Goal: Task Accomplishment & Management: Manage account settings

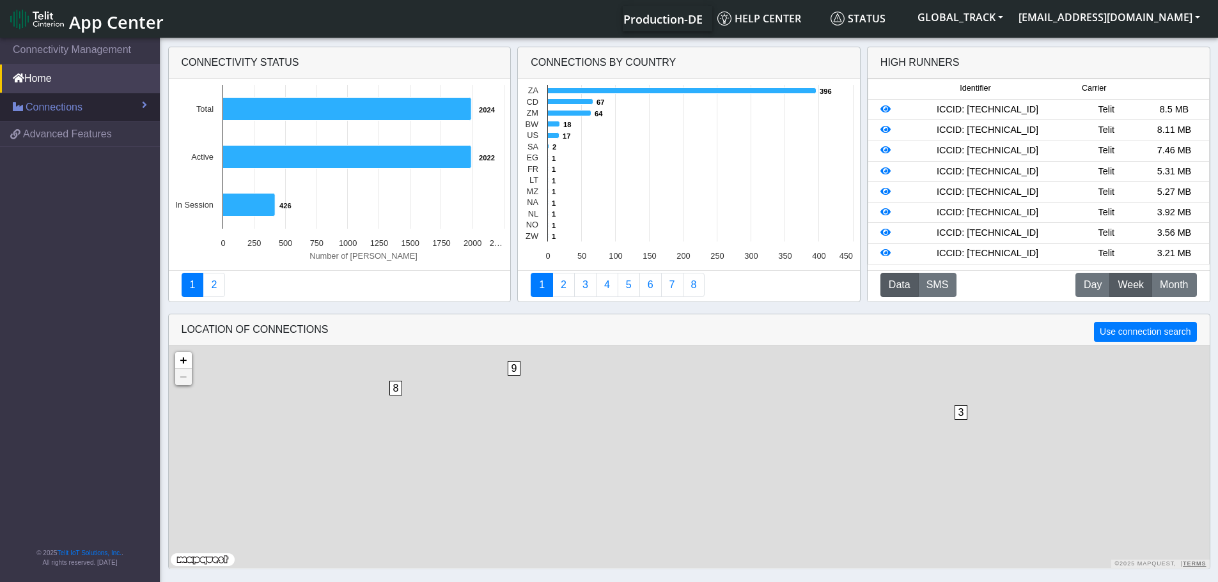
click at [91, 109] on link "Connections" at bounding box center [80, 107] width 160 height 28
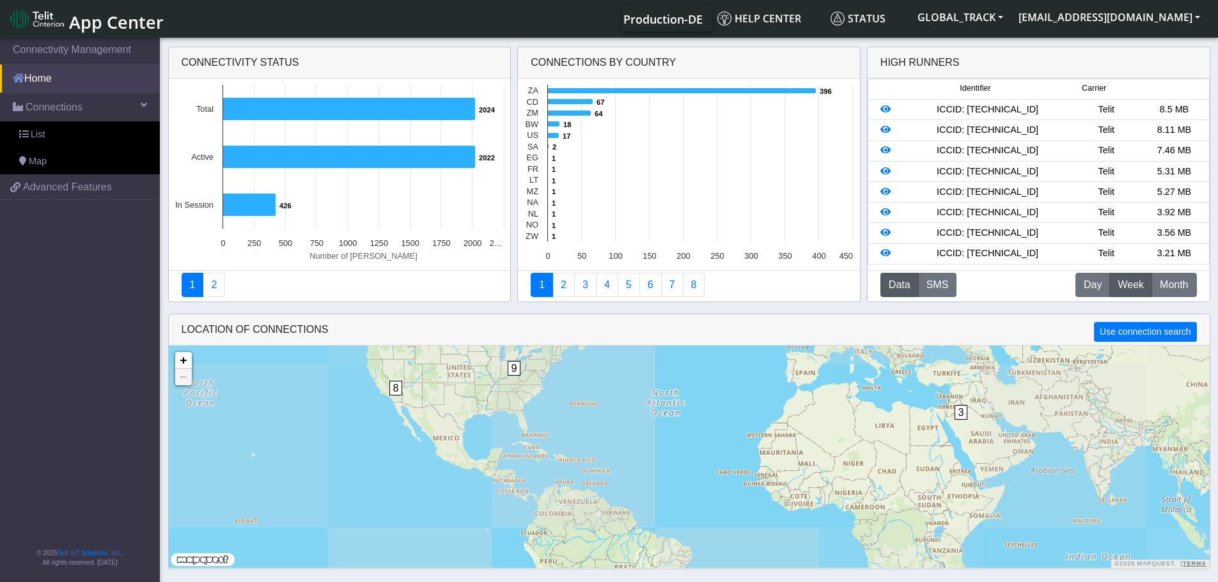
click at [56, 84] on link "Home" at bounding box center [80, 79] width 160 height 28
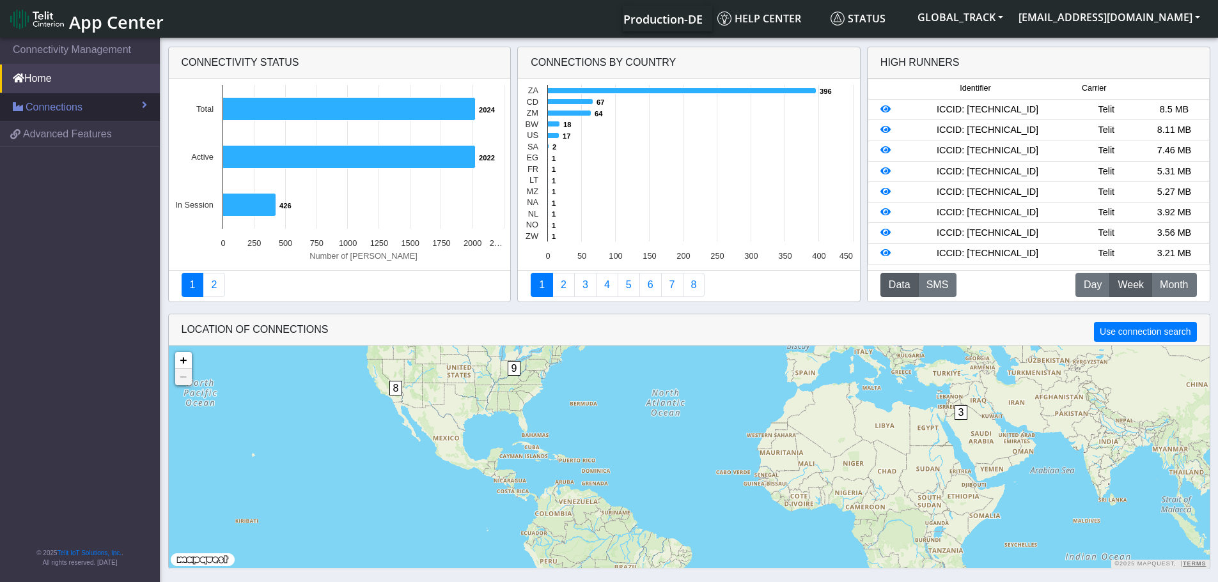
click at [56, 112] on span "Connections" at bounding box center [54, 107] width 57 height 15
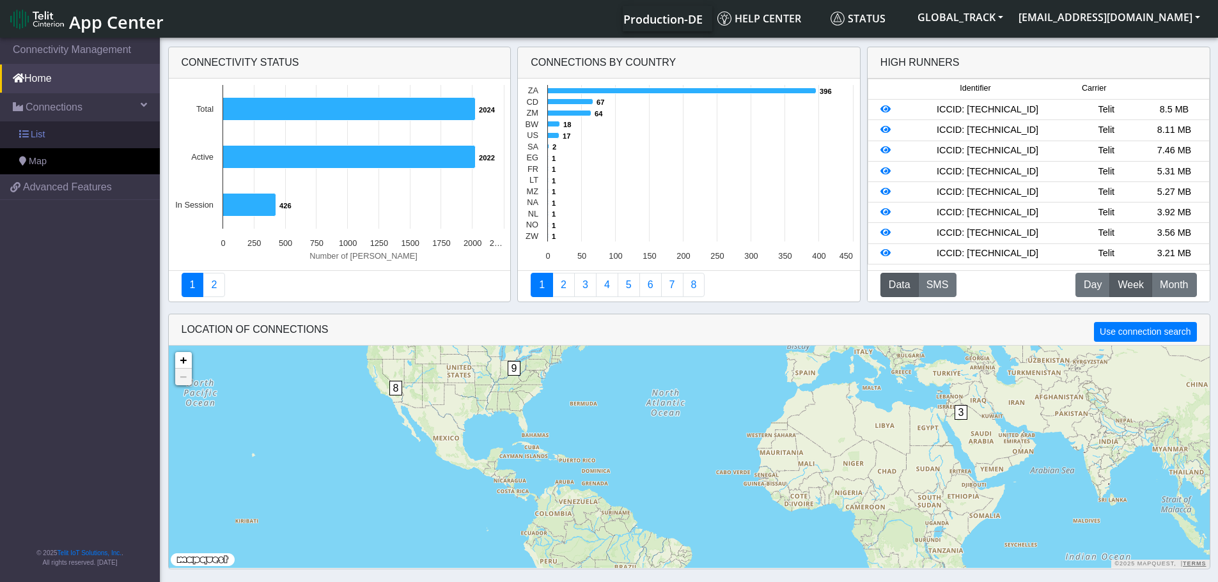
click at [56, 134] on link "List" at bounding box center [80, 134] width 160 height 27
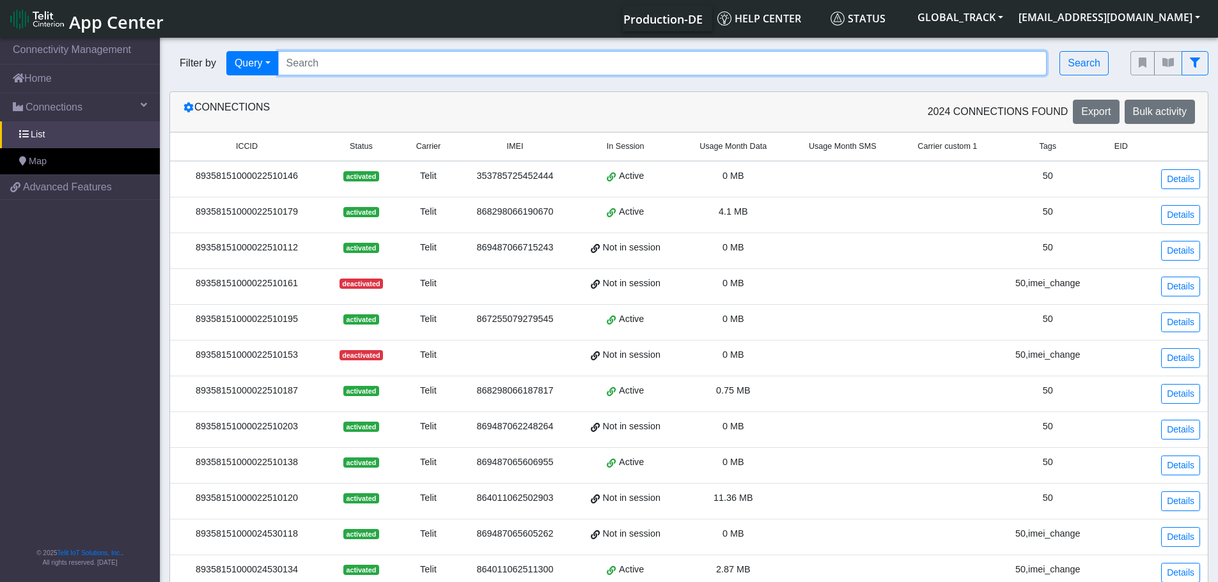
click at [305, 61] on input "Search..." at bounding box center [662, 63] width 769 height 24
paste input "867255079274272"
type input "867255079274272"
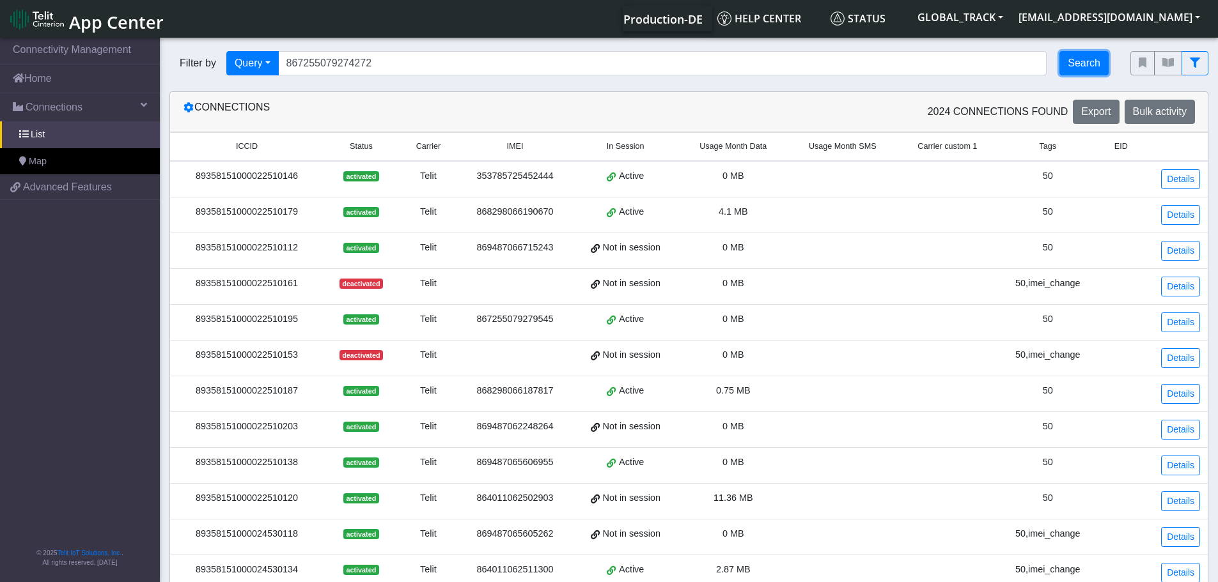
click at [1098, 57] on button "Search" at bounding box center [1083, 63] width 49 height 24
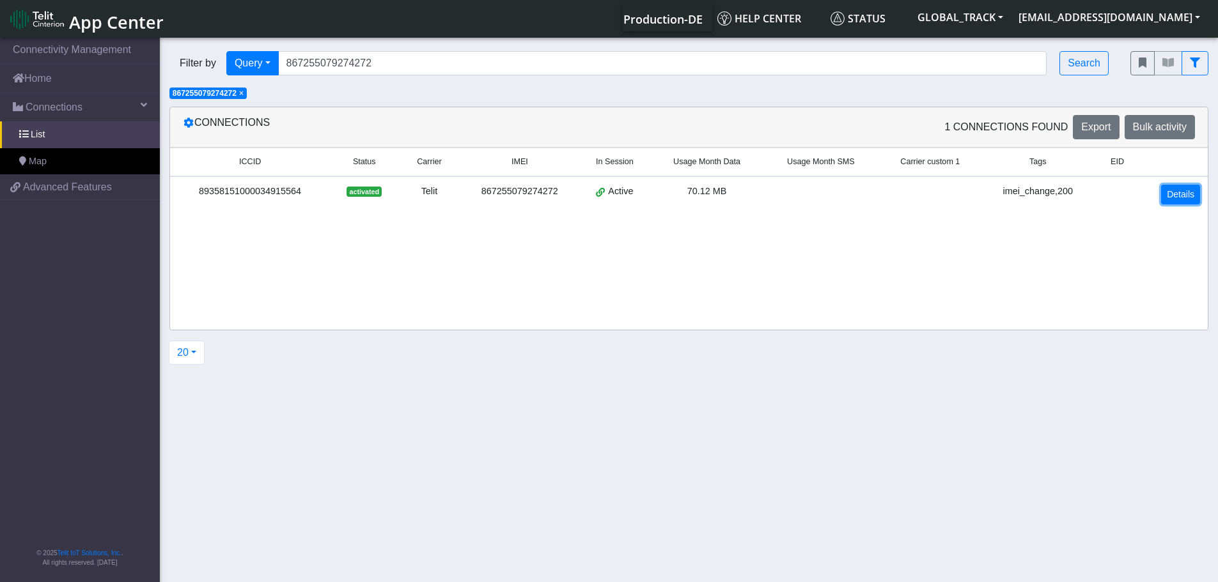
click at [1186, 201] on link "Details" at bounding box center [1180, 195] width 39 height 20
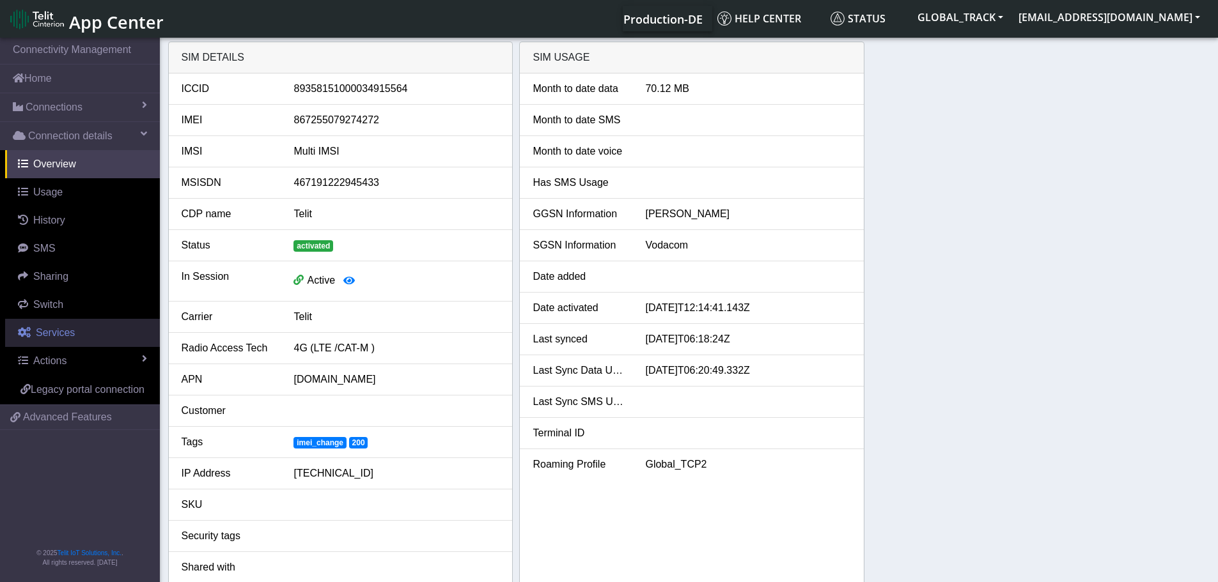
click at [89, 327] on link "Services" at bounding box center [82, 333] width 155 height 28
select select "1: 1"
select select "2: 6"
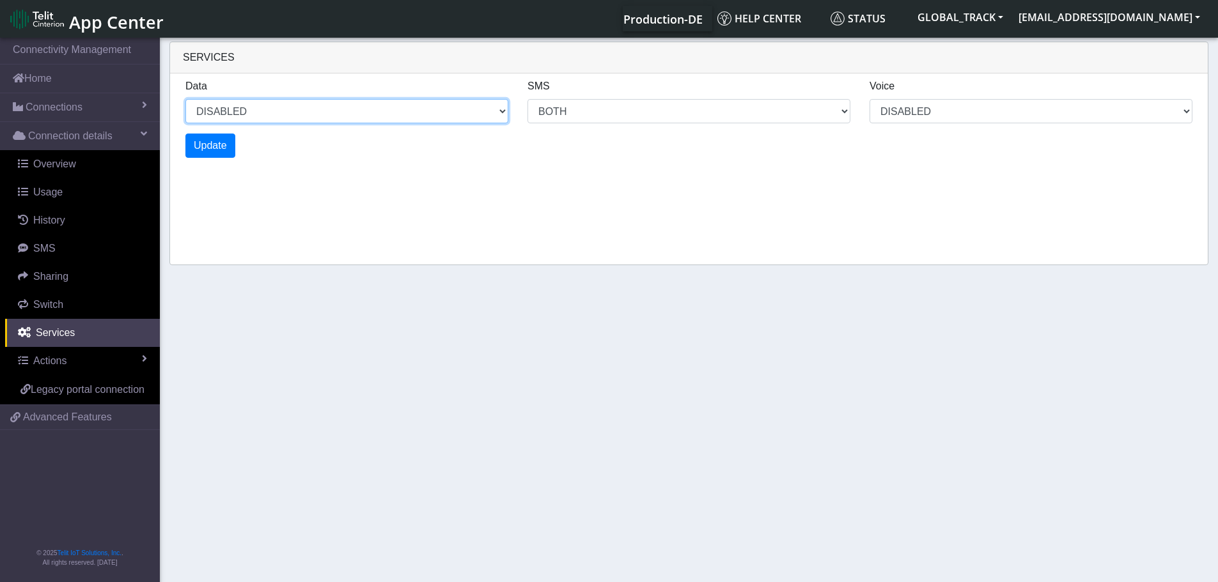
click at [252, 102] on select "ENABLED DISABLED" at bounding box center [346, 111] width 323 height 24
click at [185, 99] on select "ENABLED DISABLED" at bounding box center [346, 111] width 323 height 24
select select "2: 0"
select select "6: 6"
select select "1: 0"
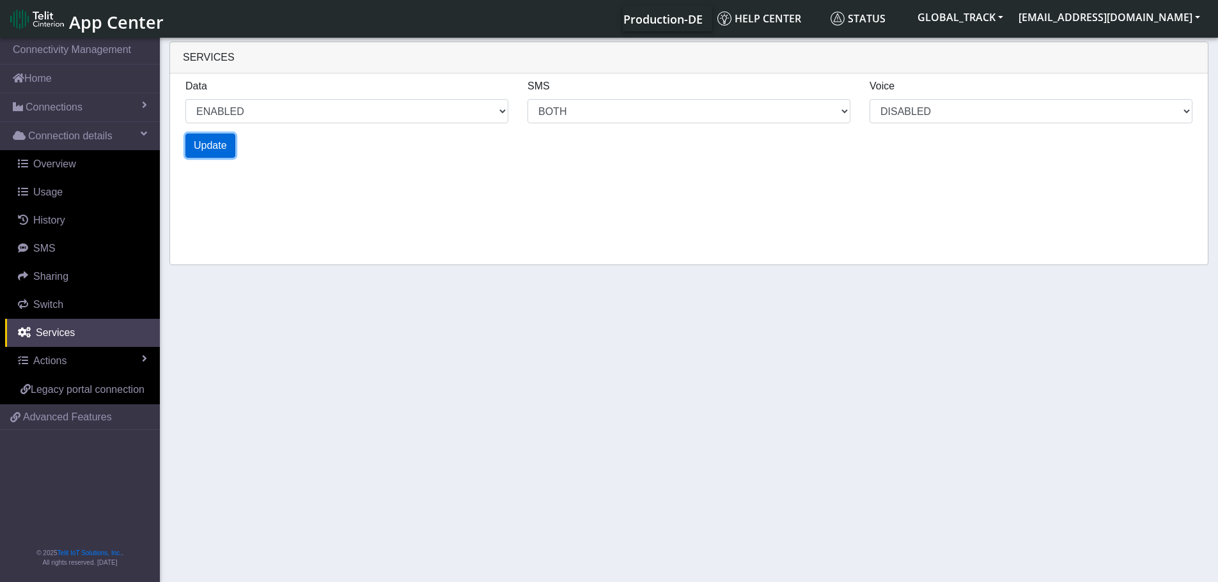
click at [218, 141] on span "Update" at bounding box center [210, 145] width 33 height 11
select select "6: 0"
select select "14: 6"
select select "3: 0"
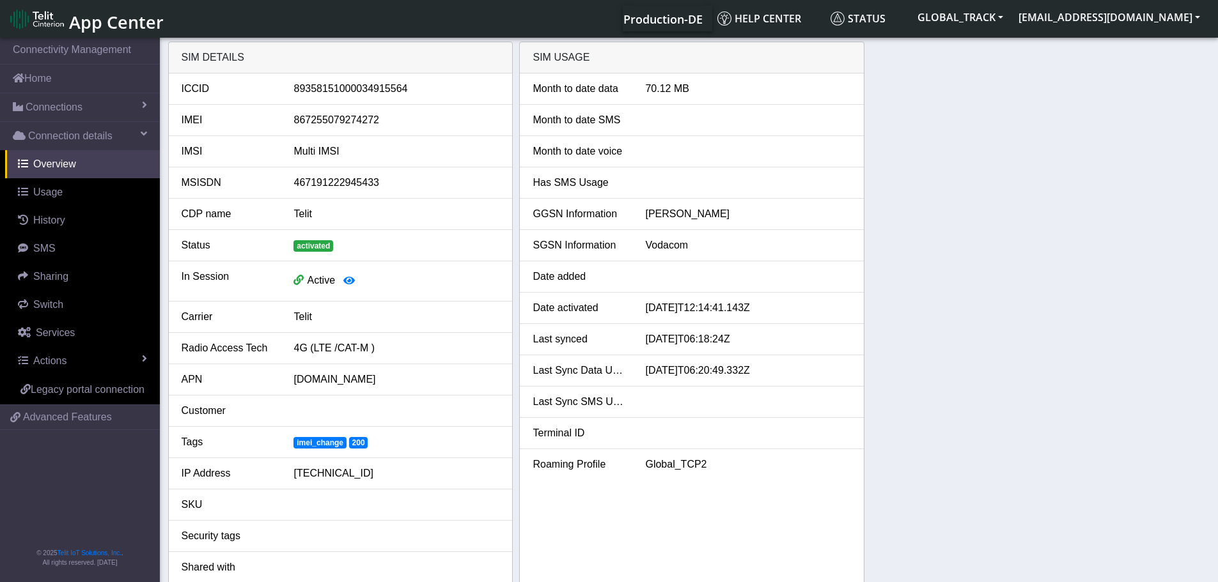
click at [928, 316] on div "SIM details ICCID 89358151000034915564 IMEI 867255079274272 IMSI Multi IMSI MSI…" at bounding box center [689, 316] width 1042 height 548
click at [82, 326] on link "Services" at bounding box center [82, 333] width 155 height 28
select select "2: 6"
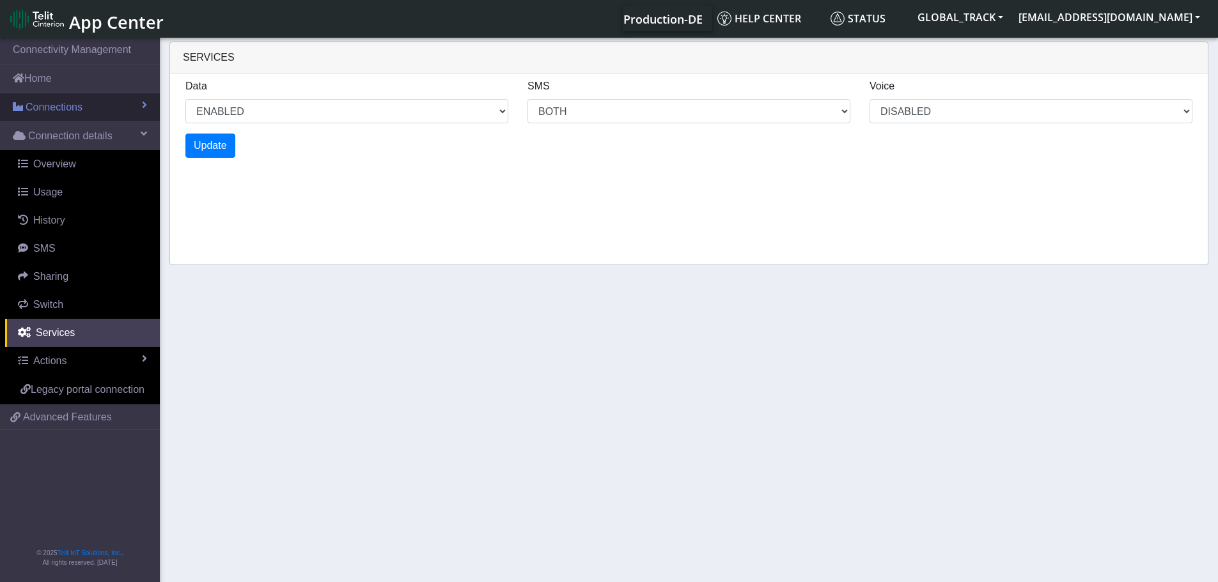
click at [92, 104] on link "Connections" at bounding box center [80, 107] width 160 height 28
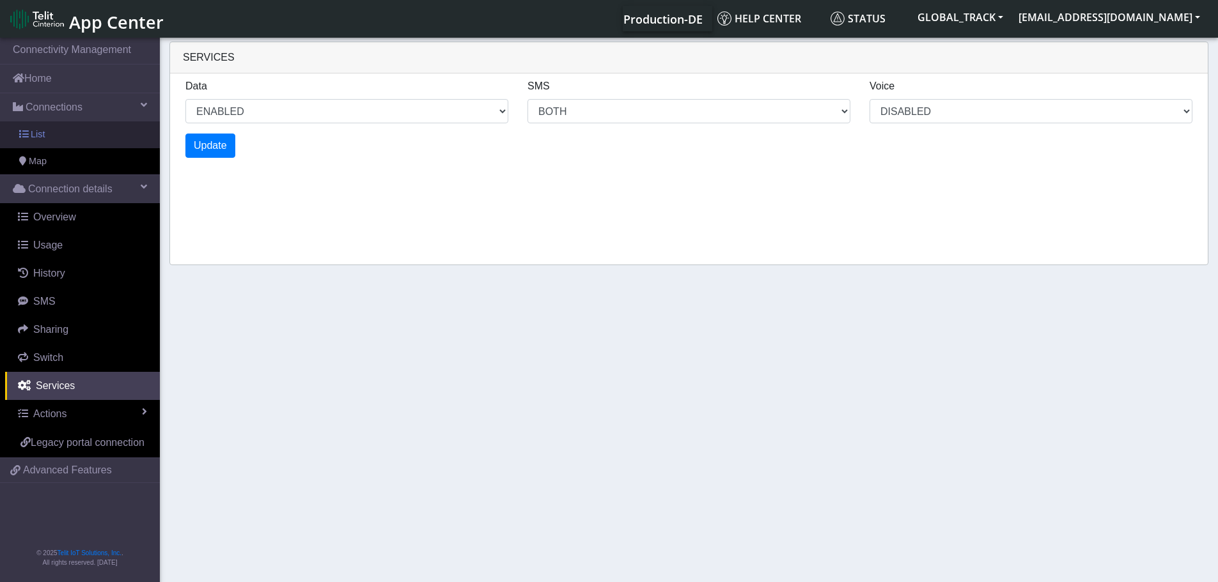
click at [66, 137] on link "List" at bounding box center [80, 134] width 160 height 27
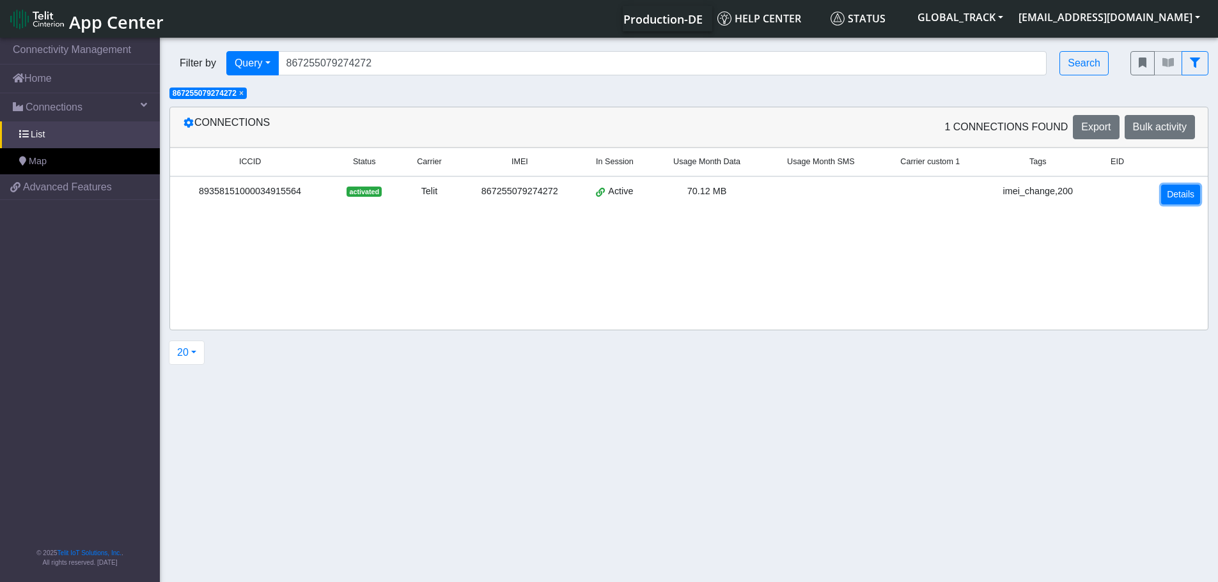
click at [1167, 196] on link "Details" at bounding box center [1180, 195] width 39 height 20
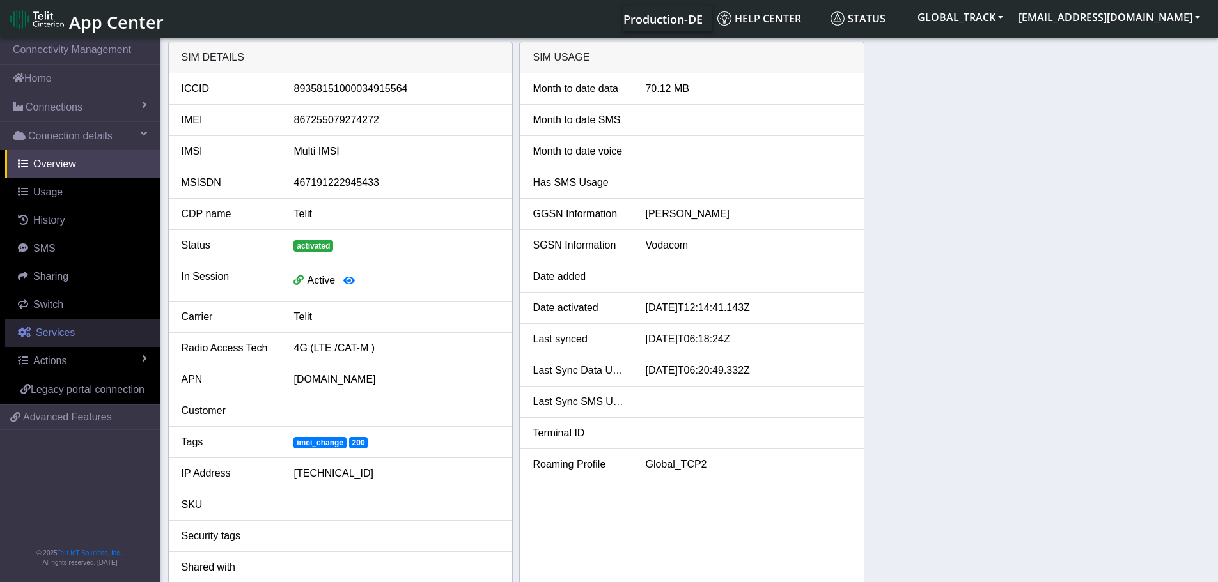
click at [77, 334] on link "Services" at bounding box center [82, 333] width 155 height 28
select select "2: 6"
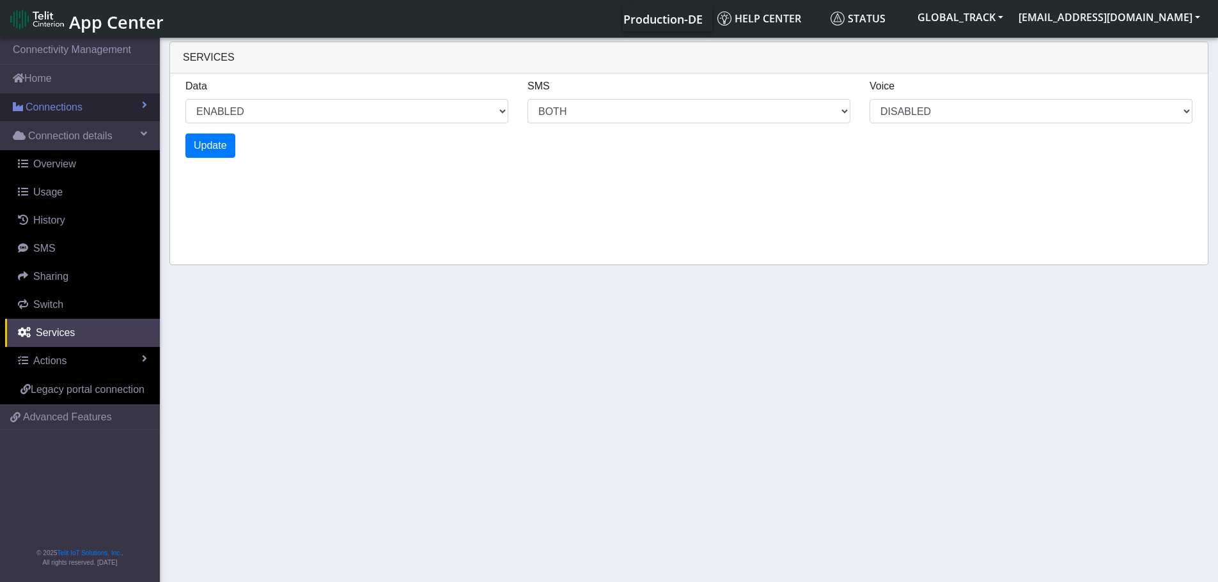
click at [71, 113] on span "Connections" at bounding box center [54, 107] width 57 height 15
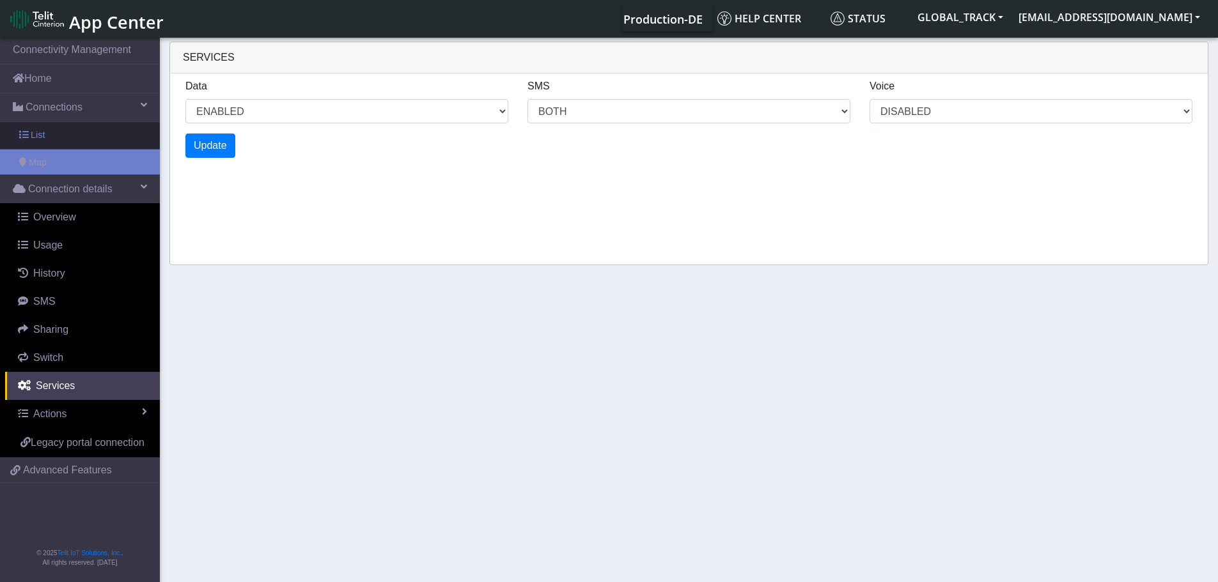
click at [79, 140] on link "List" at bounding box center [80, 135] width 160 height 27
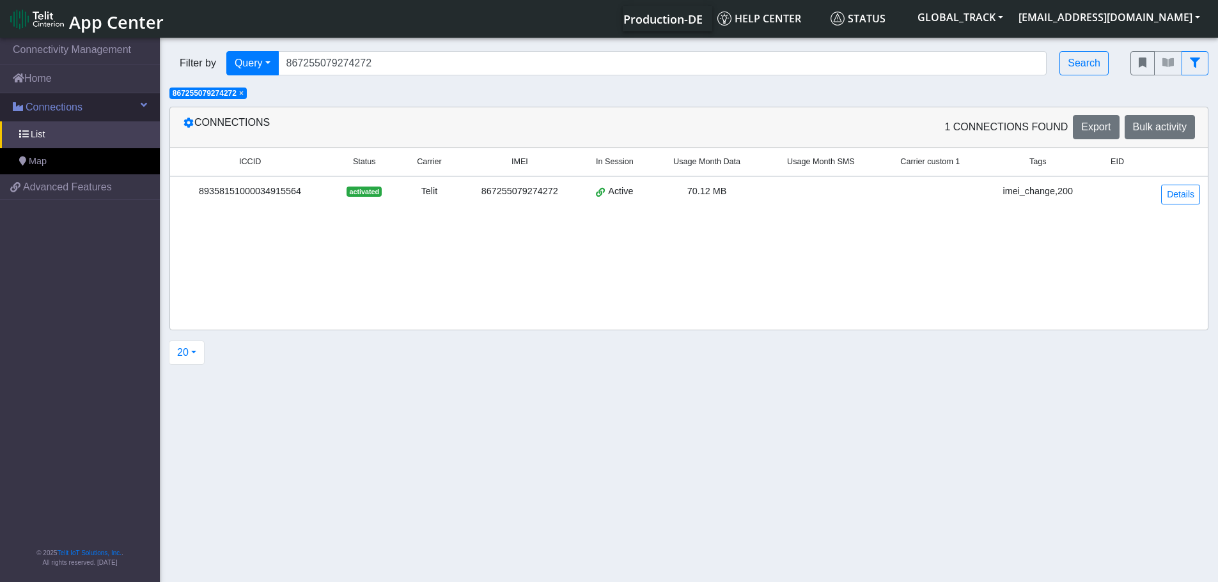
click at [58, 112] on span "Connections" at bounding box center [54, 107] width 57 height 15
click at [58, 111] on span "Connections" at bounding box center [54, 107] width 57 height 15
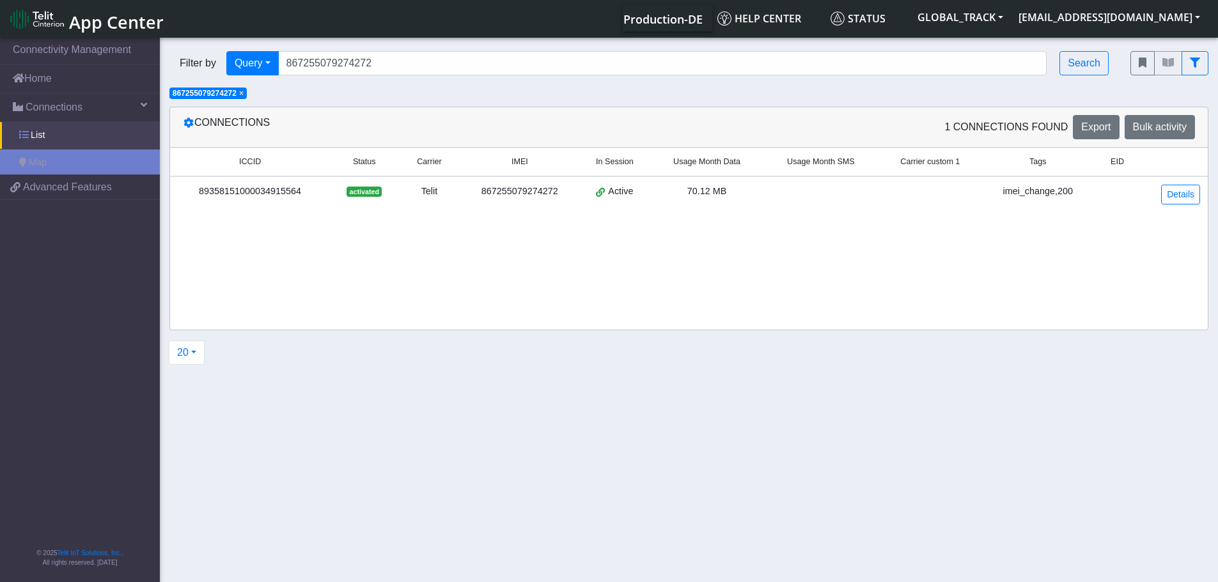
click at [58, 127] on link "List" at bounding box center [80, 135] width 160 height 27
click at [103, 131] on link "List" at bounding box center [80, 134] width 160 height 27
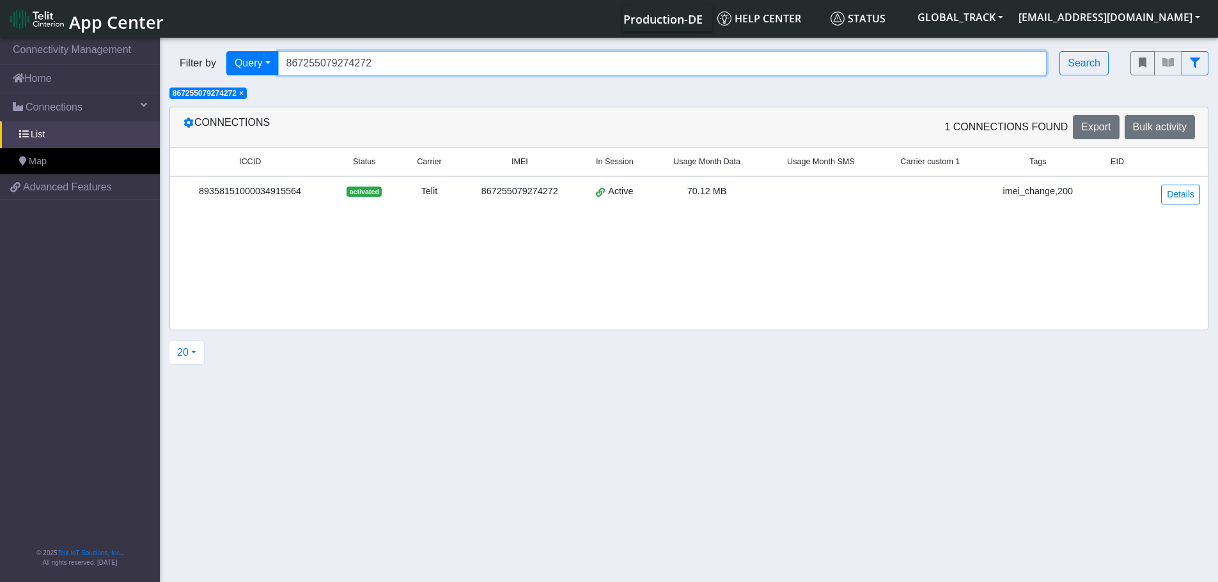
drag, startPoint x: 396, startPoint y: 65, endPoint x: 169, endPoint y: 65, distance: 226.3
click at [169, 65] on div "Filter by Query Query In Session Not connected Tags Country Operator 8672550792…" at bounding box center [640, 63] width 942 height 24
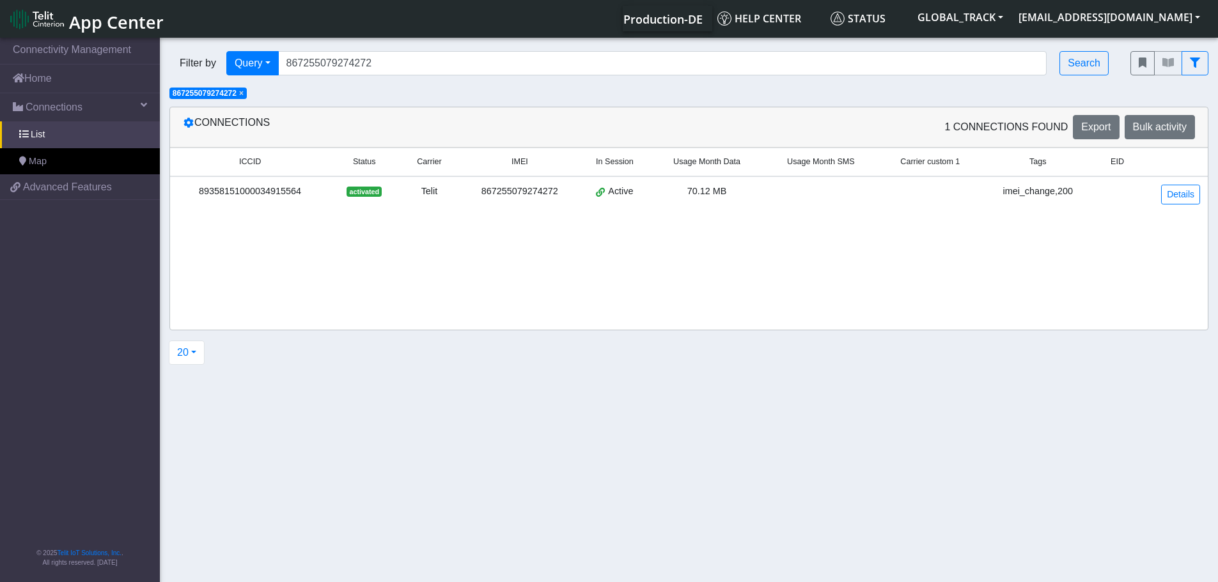
click at [247, 97] on span "× 867255079274272" at bounding box center [207, 94] width 77 height 12
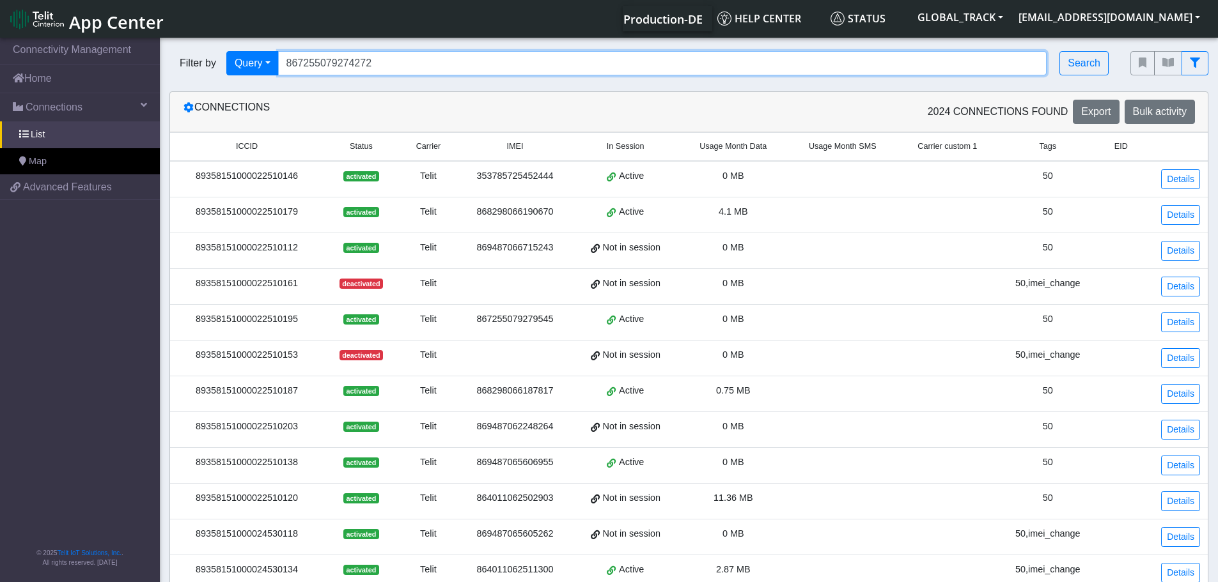
drag, startPoint x: 405, startPoint y: 63, endPoint x: 290, endPoint y: 58, distance: 114.6
click at [290, 58] on input "867255079274272" at bounding box center [662, 63] width 769 height 24
paste input "864011062511995"
type input "864011062511995"
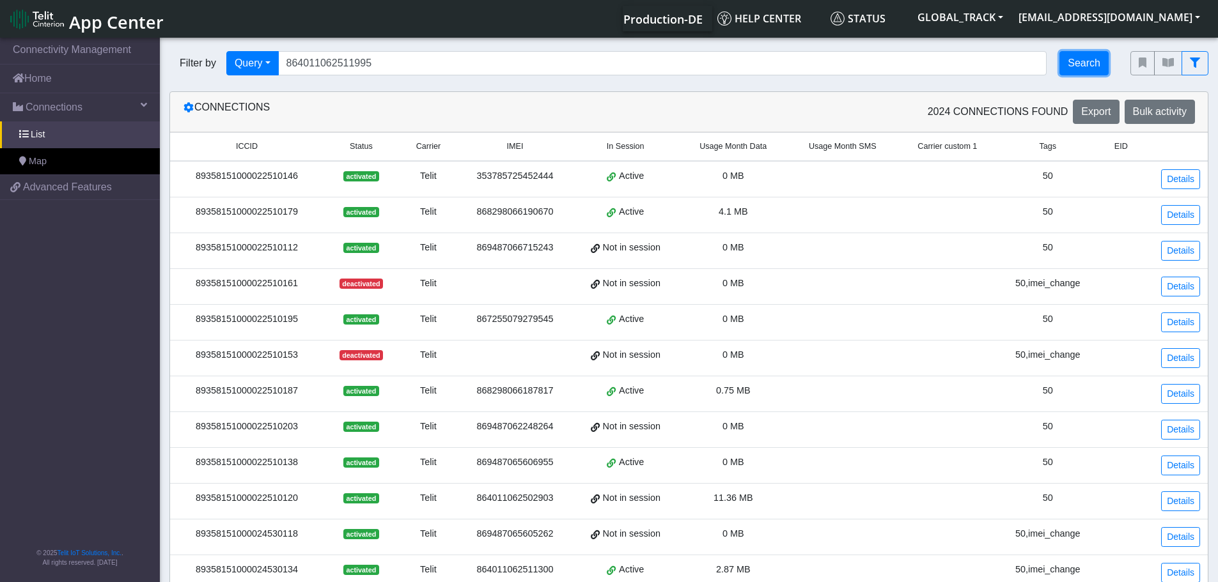
click at [1077, 63] on button "Search" at bounding box center [1083, 63] width 49 height 24
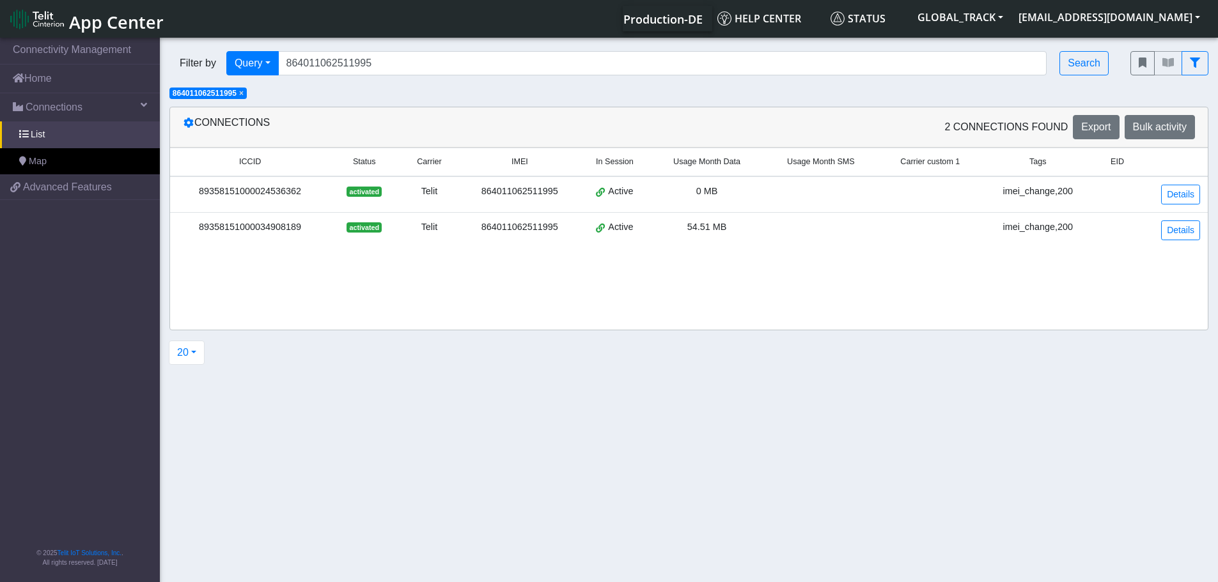
click at [740, 235] on td "54.51 MB" at bounding box center [707, 230] width 114 height 36
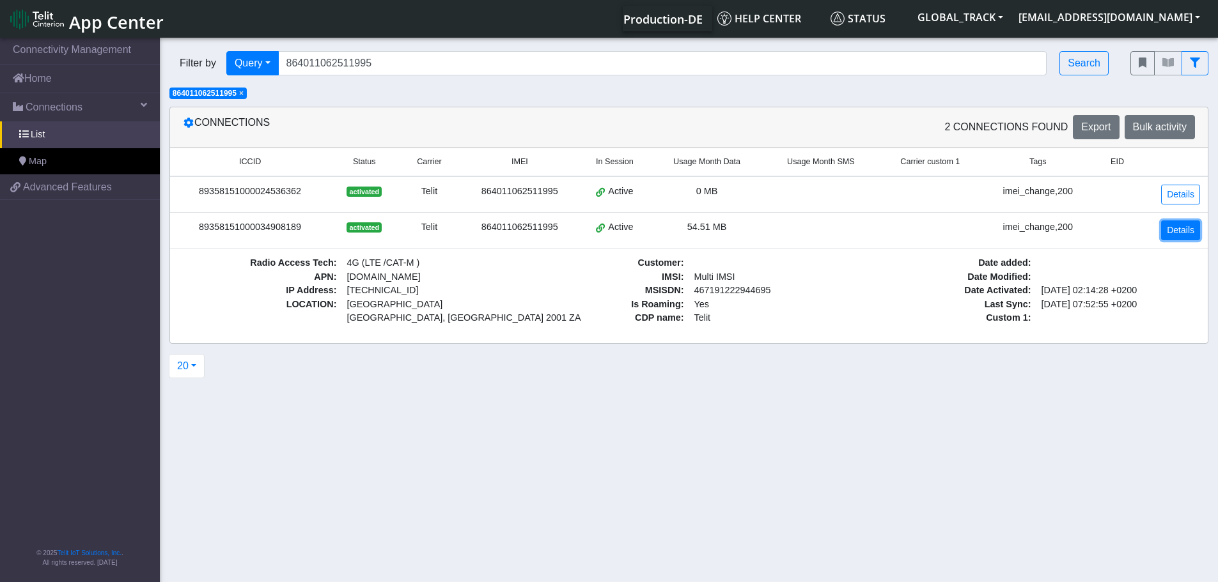
click at [1187, 229] on link "Details" at bounding box center [1180, 231] width 39 height 20
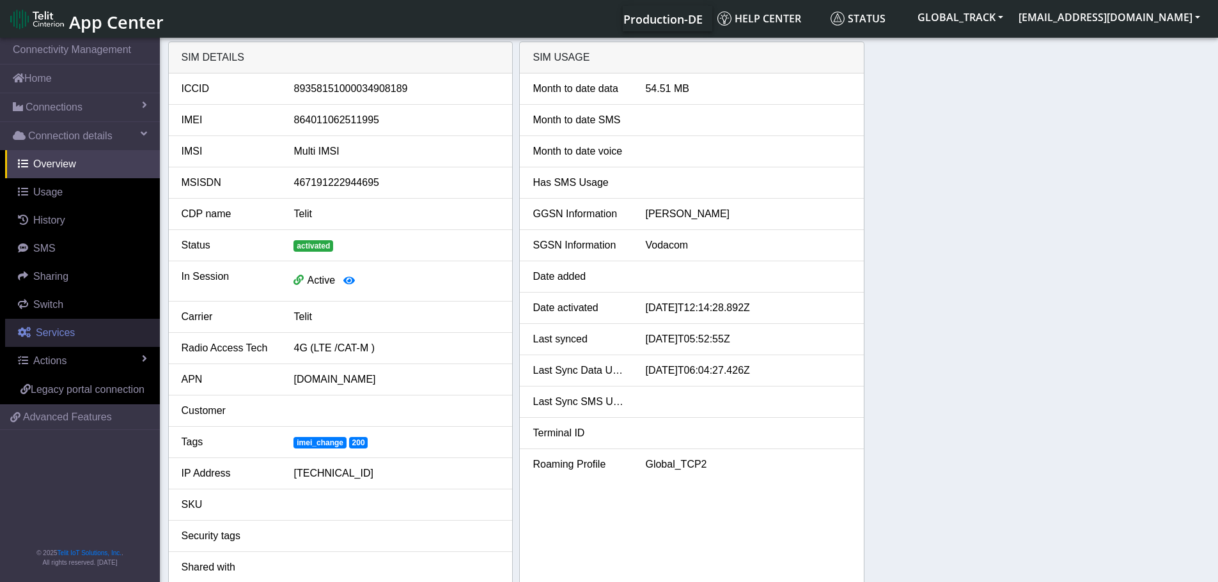
click at [82, 339] on link "Services" at bounding box center [82, 333] width 155 height 28
select select "2: 6"
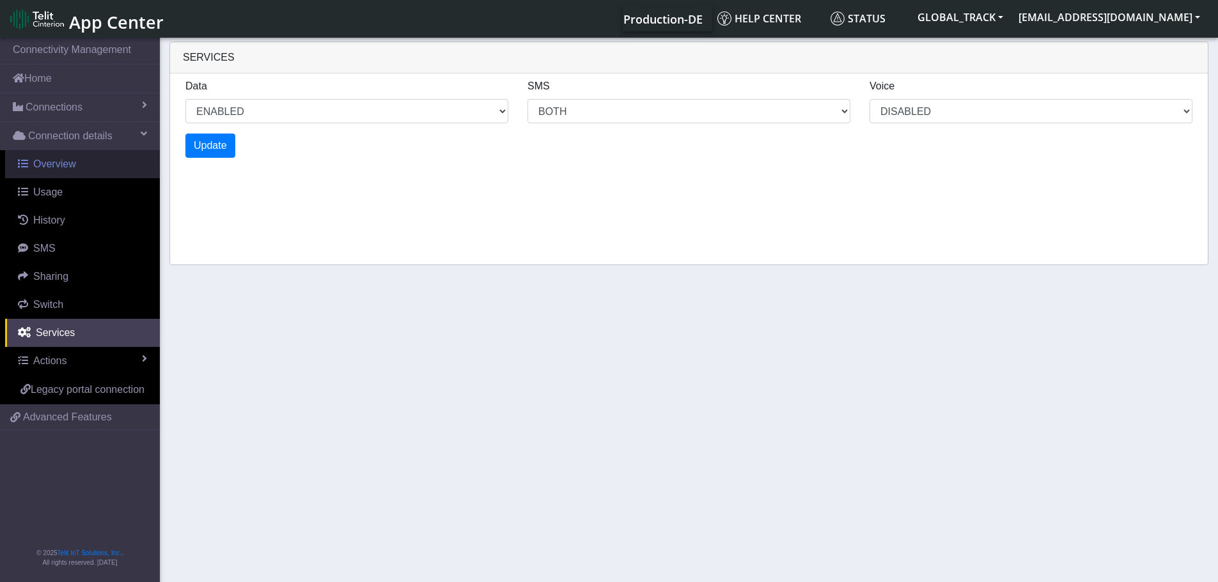
drag, startPoint x: 74, startPoint y: 167, endPoint x: 85, endPoint y: 161, distance: 13.2
click at [74, 167] on span "Overview" at bounding box center [54, 164] width 43 height 11
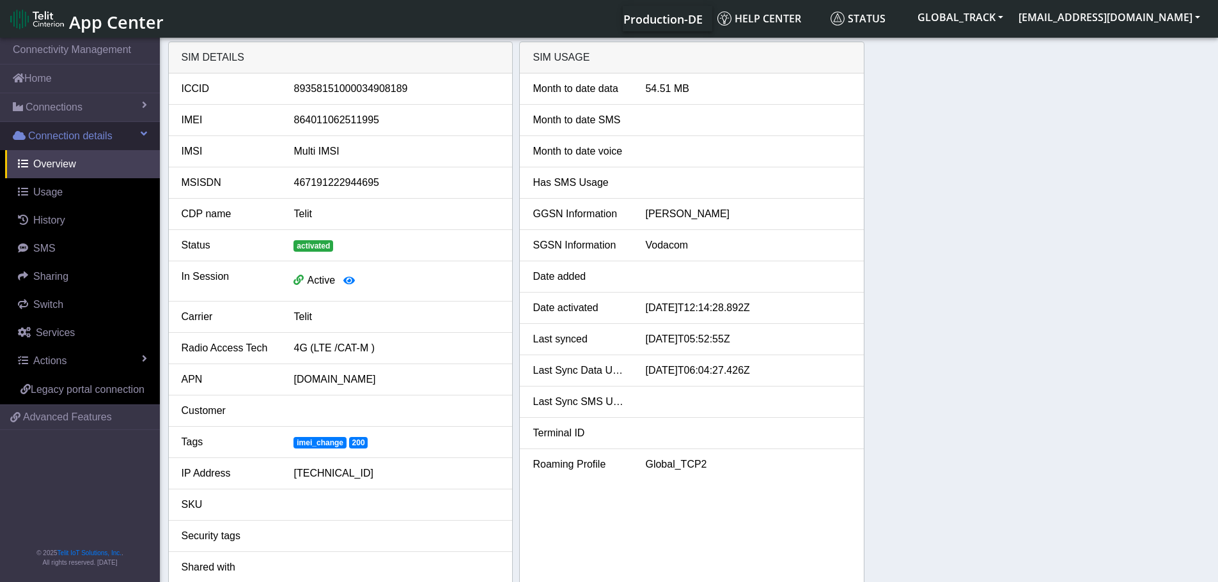
click at [102, 145] on link "Connection details" at bounding box center [80, 136] width 160 height 28
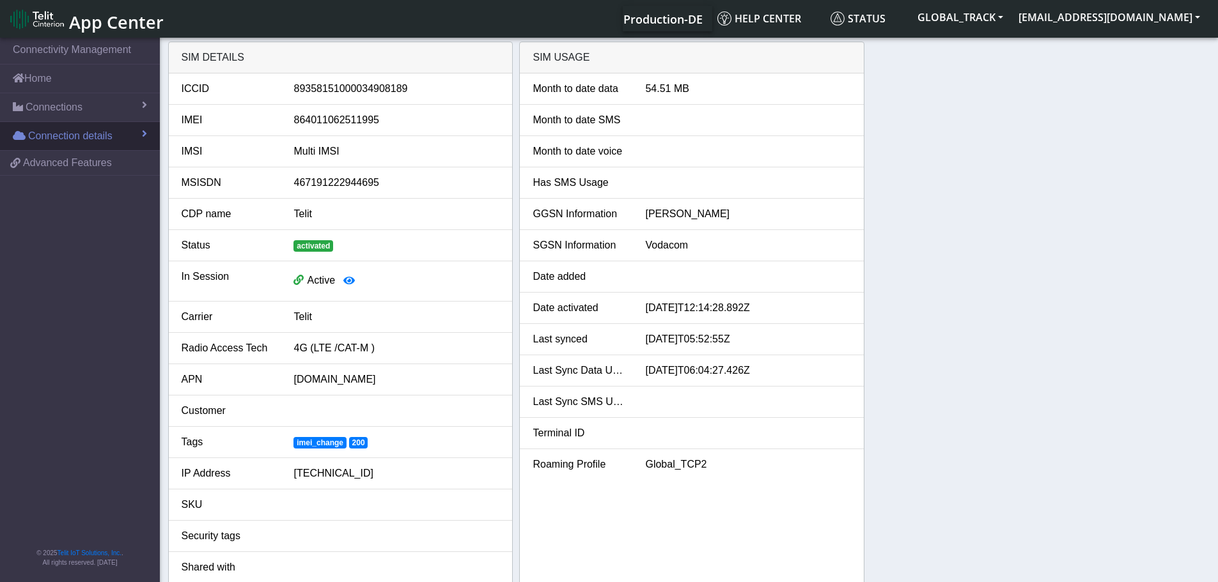
click at [102, 128] on span "Connection details" at bounding box center [70, 135] width 84 height 15
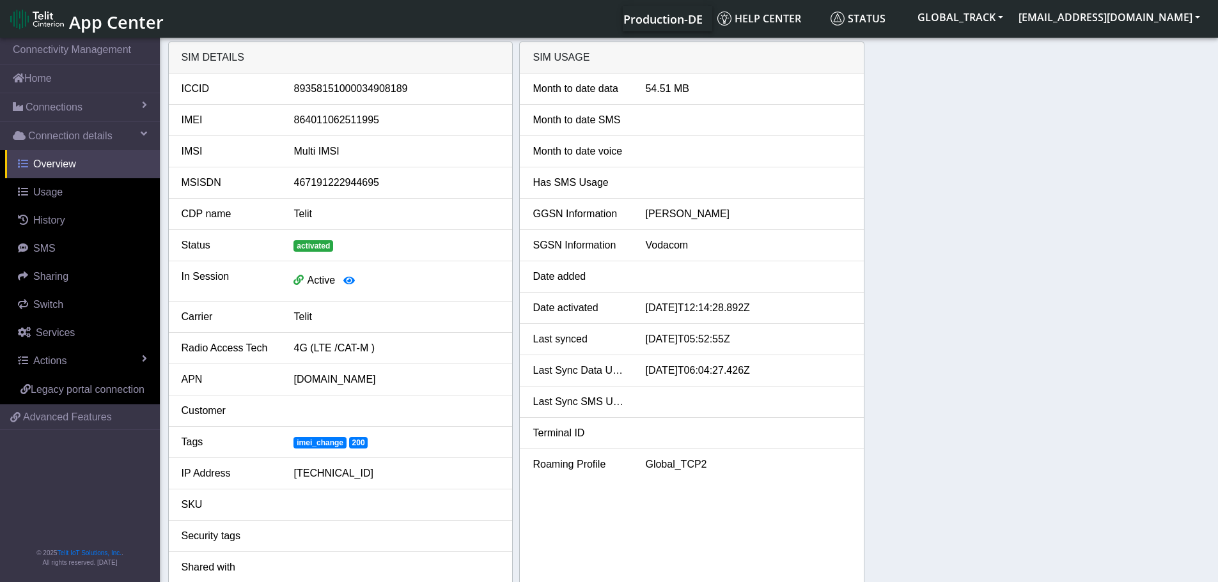
click at [82, 160] on link "Overview" at bounding box center [82, 164] width 155 height 28
click at [71, 196] on link "Usage" at bounding box center [82, 192] width 155 height 28
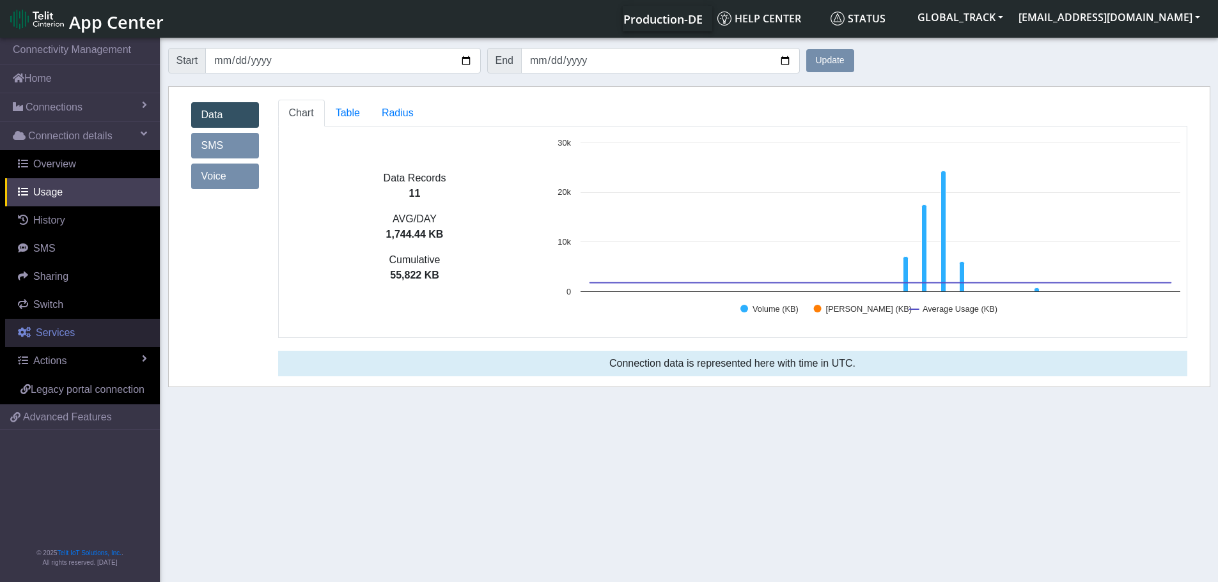
click at [67, 327] on span "Services" at bounding box center [55, 332] width 39 height 11
select select "2: 6"
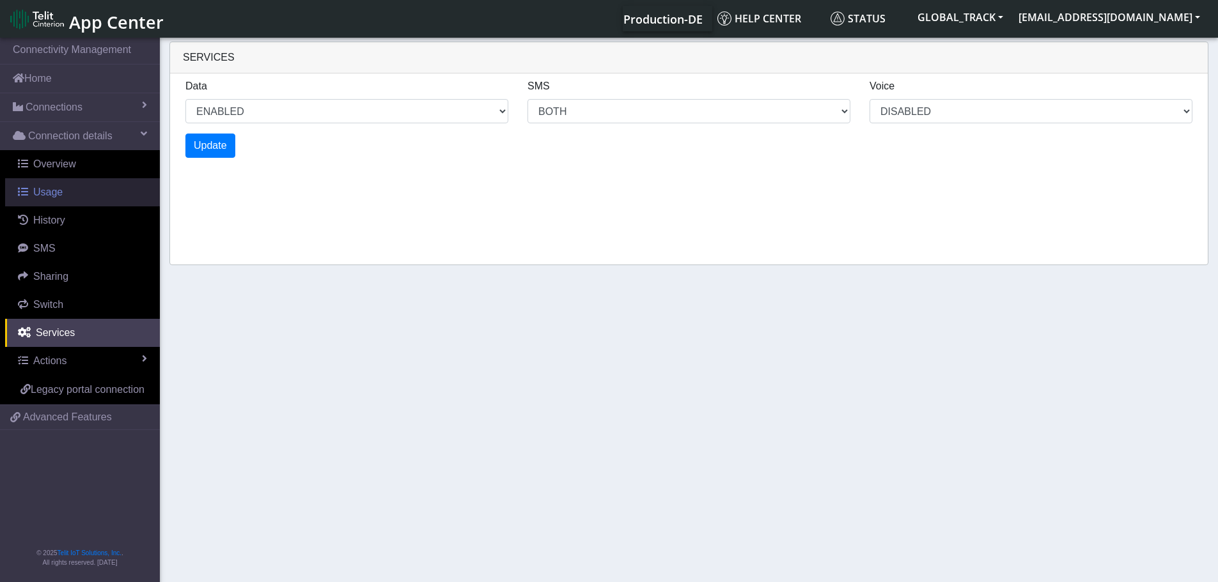
click at [104, 184] on link "Usage" at bounding box center [82, 192] width 155 height 28
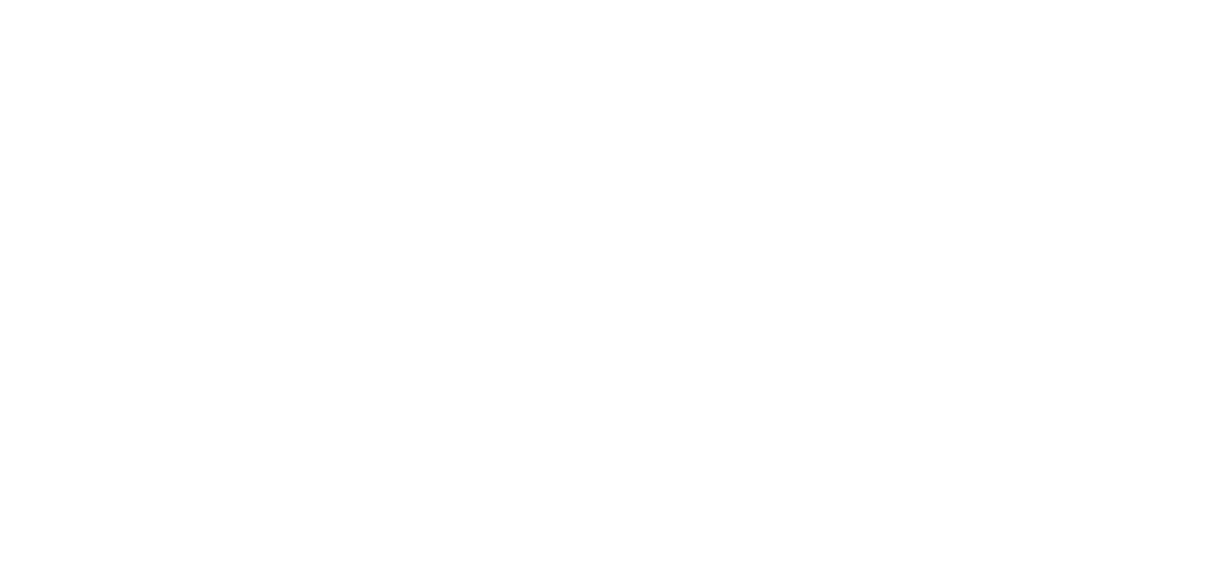
select select "1: 1"
select select "2: 6"
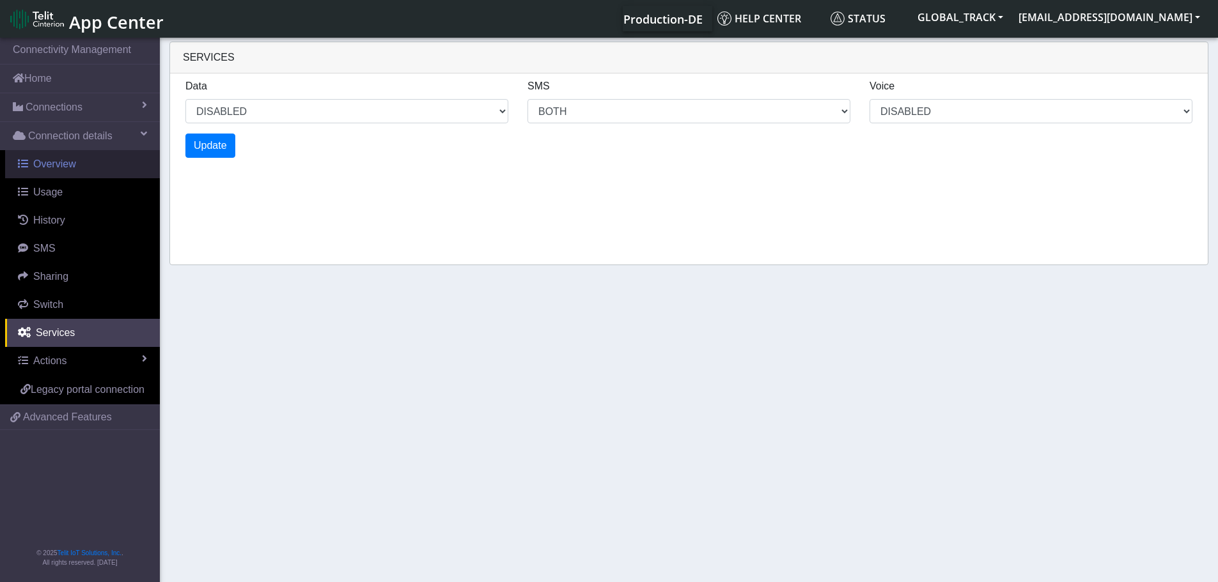
click at [102, 171] on link "Overview" at bounding box center [82, 164] width 155 height 28
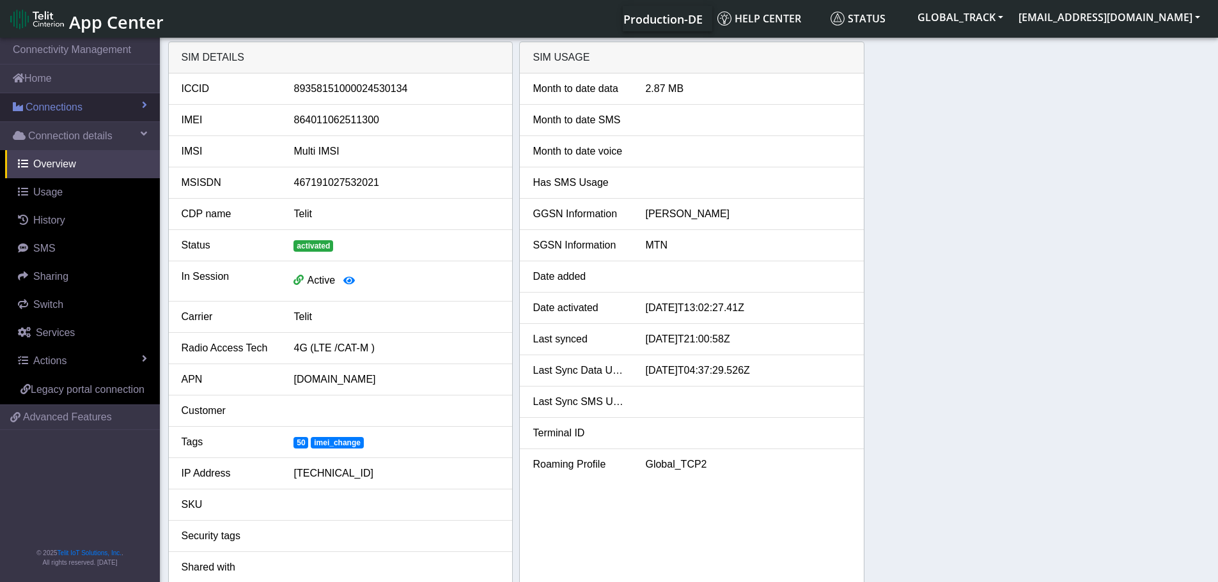
click at [98, 116] on link "Connections" at bounding box center [80, 107] width 160 height 28
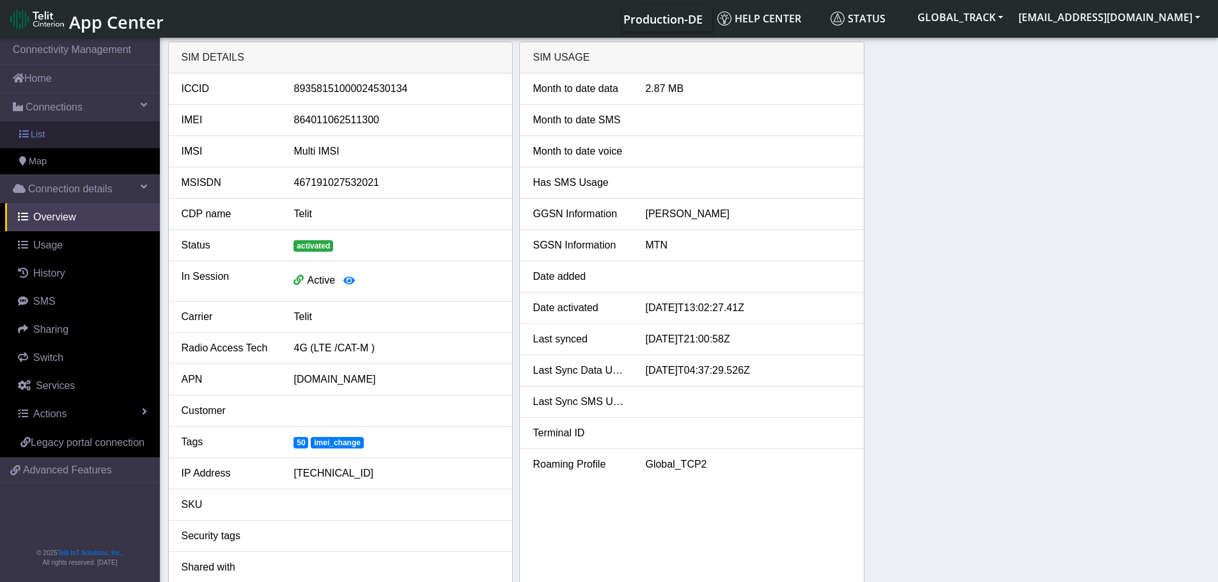
click at [66, 139] on link "List" at bounding box center [80, 134] width 160 height 27
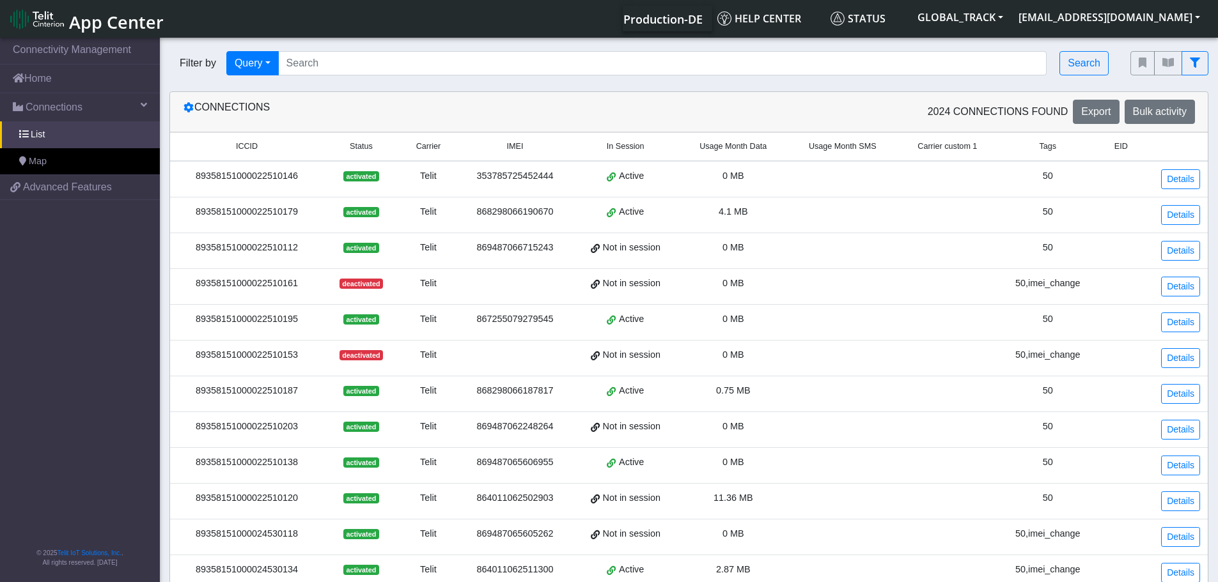
click at [387, 75] on div "Filter by Query Query In Session Not connected Tags Country Operator Search" at bounding box center [640, 63] width 961 height 43
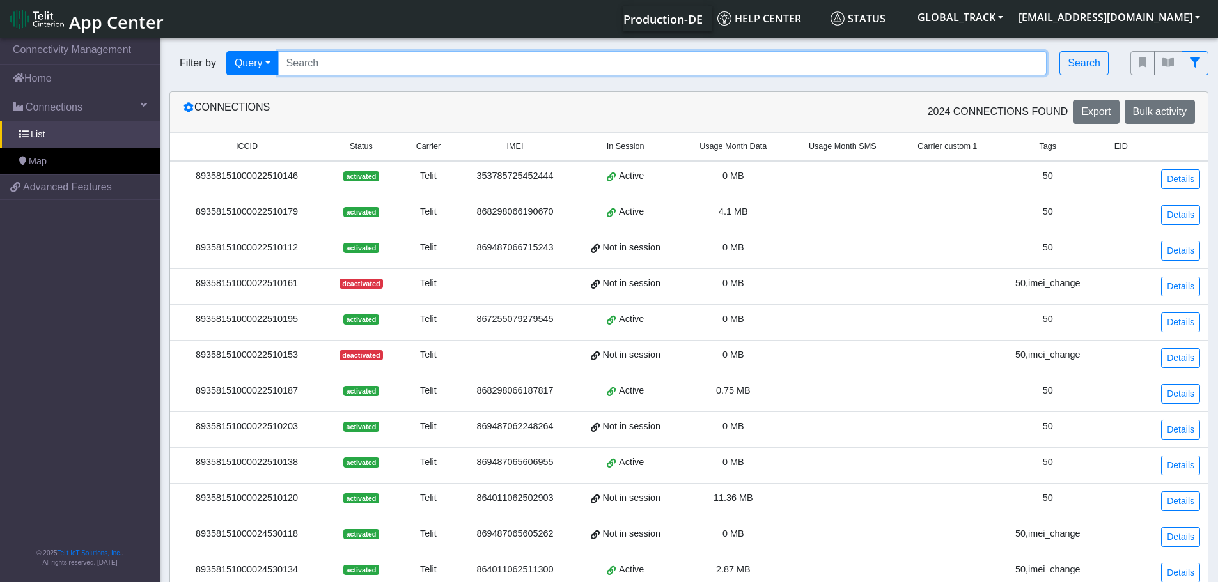
click at [379, 70] on input "Search..." at bounding box center [662, 63] width 769 height 24
paste input "867255079267771"
type input "867255079267771"
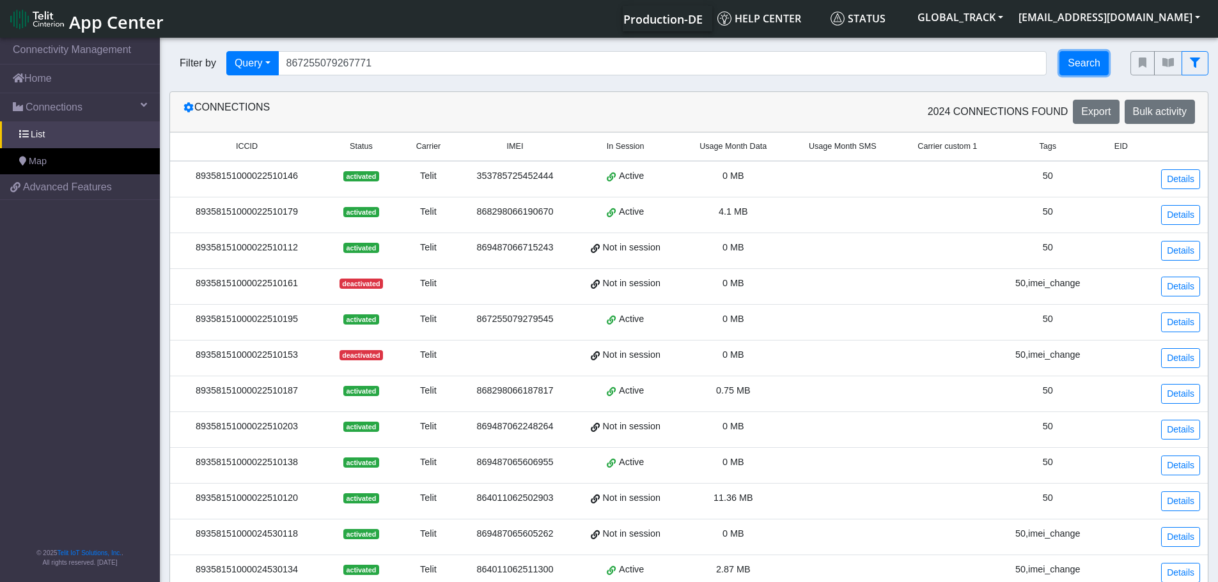
click at [1070, 61] on button "Search" at bounding box center [1083, 63] width 49 height 24
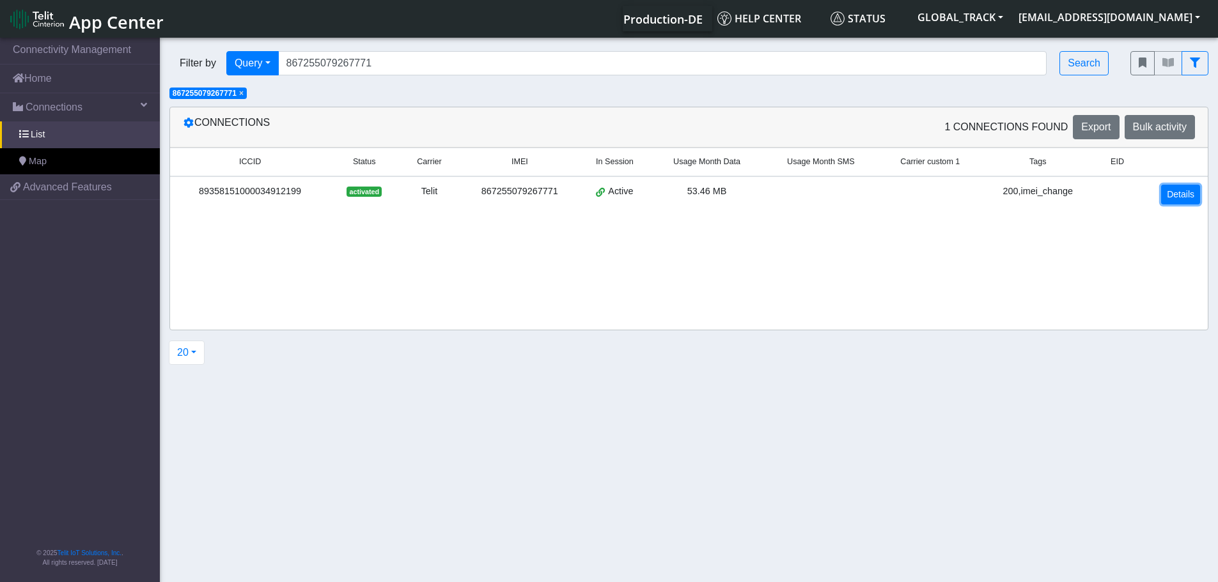
click at [1183, 201] on link "Details" at bounding box center [1180, 195] width 39 height 20
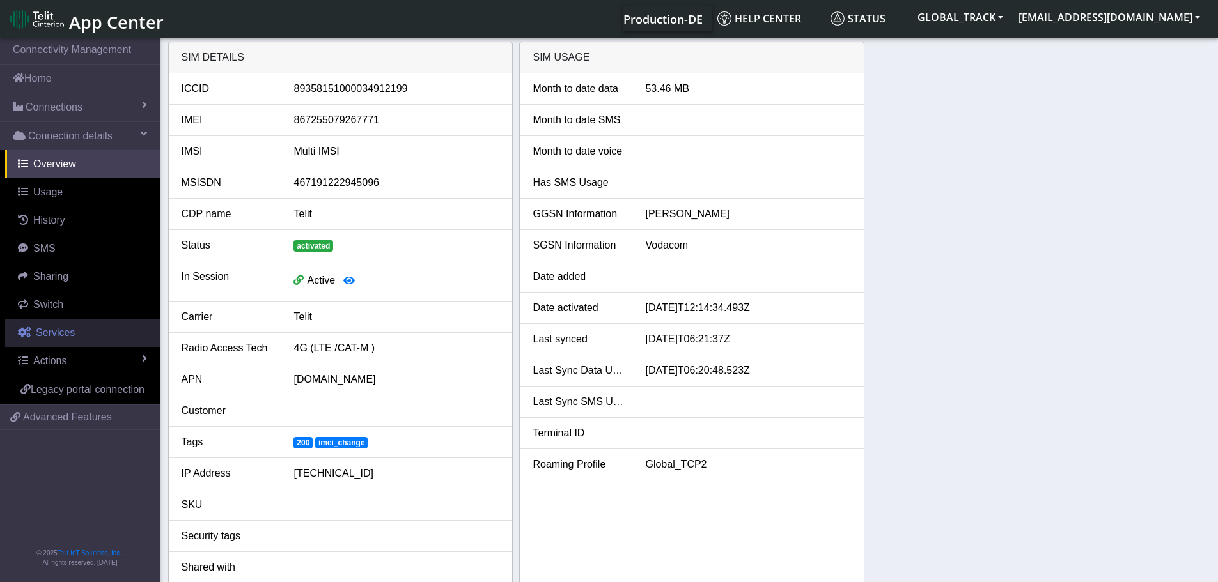
click at [73, 335] on link "Services" at bounding box center [82, 333] width 155 height 28
select select "1: 1"
select select "2: 6"
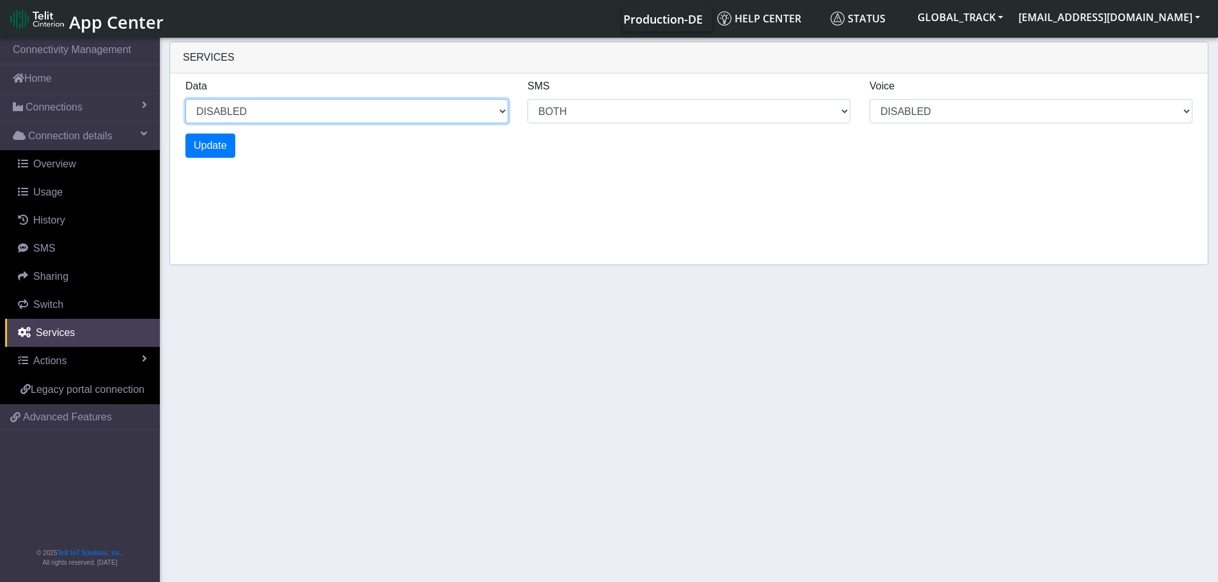
click at [275, 114] on select "ENABLED DISABLED" at bounding box center [346, 111] width 323 height 24
click at [185, 99] on select "ENABLED DISABLED" at bounding box center [346, 111] width 323 height 24
select select "2: 0"
select select "6: 6"
select select "1: 0"
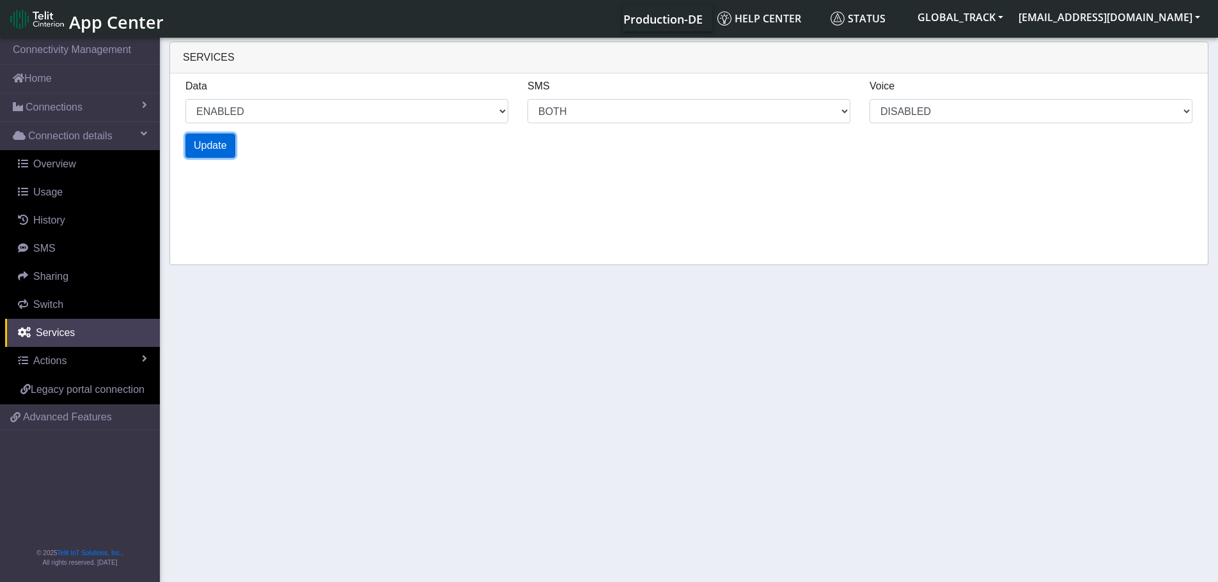
click at [220, 143] on span "Update" at bounding box center [210, 145] width 33 height 11
select select "6: 0"
select select "14: 6"
select select "3: 0"
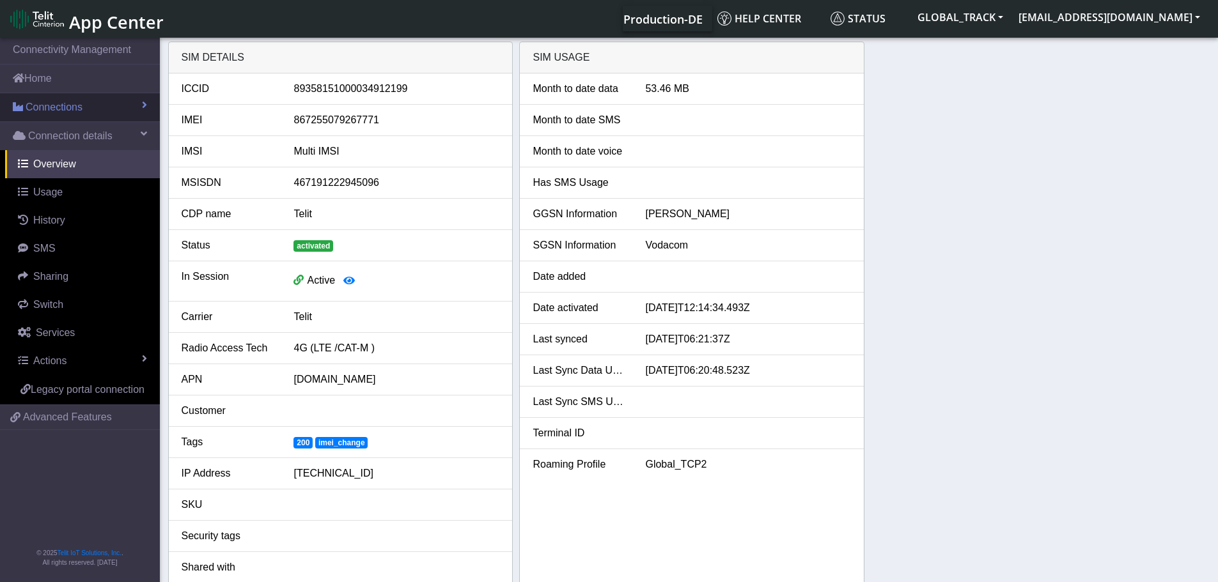
click at [65, 97] on link "Connections" at bounding box center [80, 107] width 160 height 28
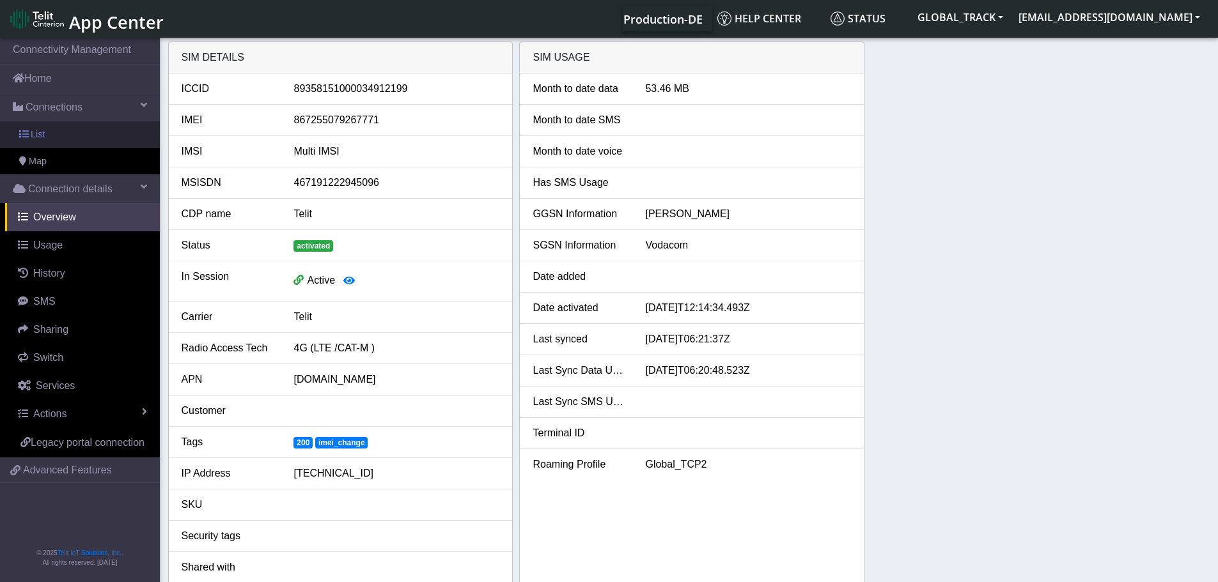
click at [68, 133] on link "List" at bounding box center [80, 134] width 160 height 27
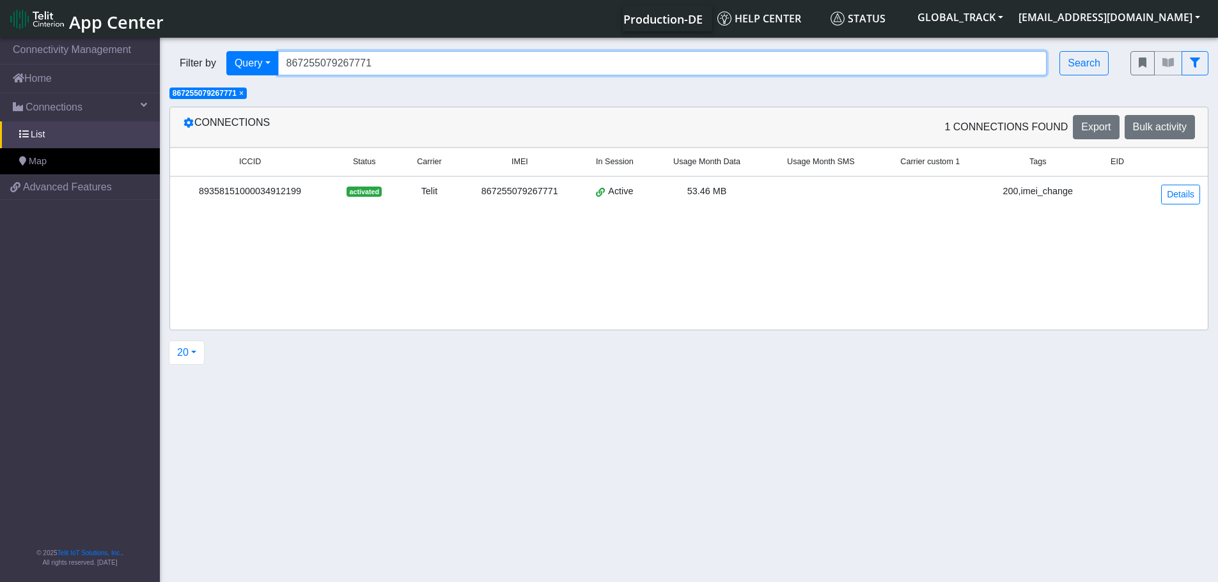
drag, startPoint x: 382, startPoint y: 64, endPoint x: 173, endPoint y: 64, distance: 209.0
click at [173, 64] on div "Filter by Query Query In Session Not connected Tags Country Operator 8672550792…" at bounding box center [640, 63] width 942 height 24
paste input "82093"
type input "867255079282093"
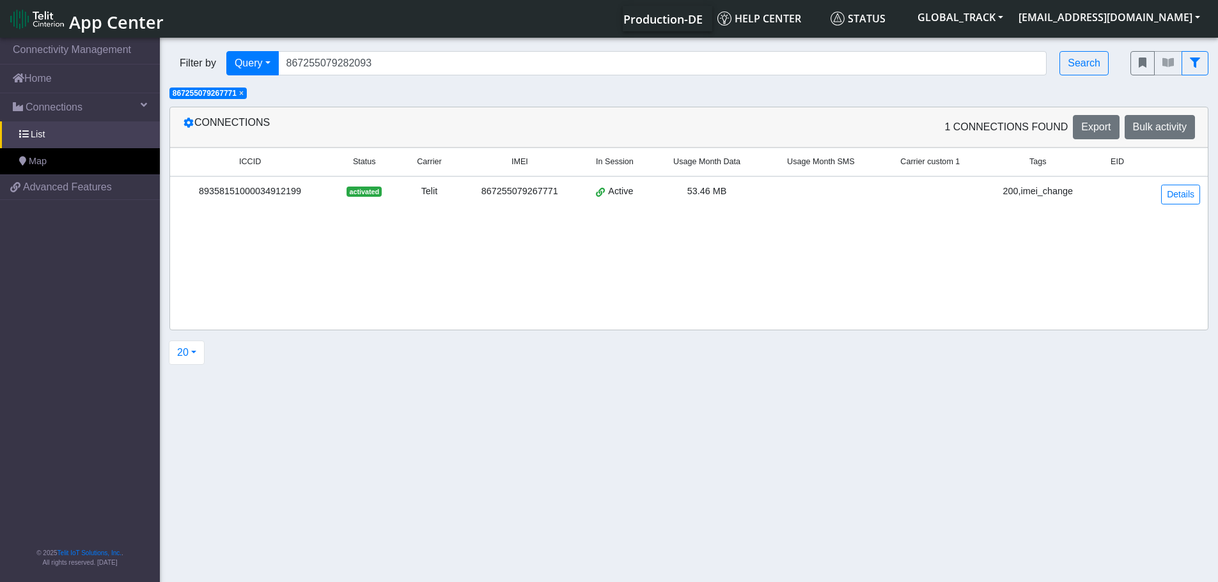
click at [244, 95] on span "×" at bounding box center [241, 93] width 4 height 9
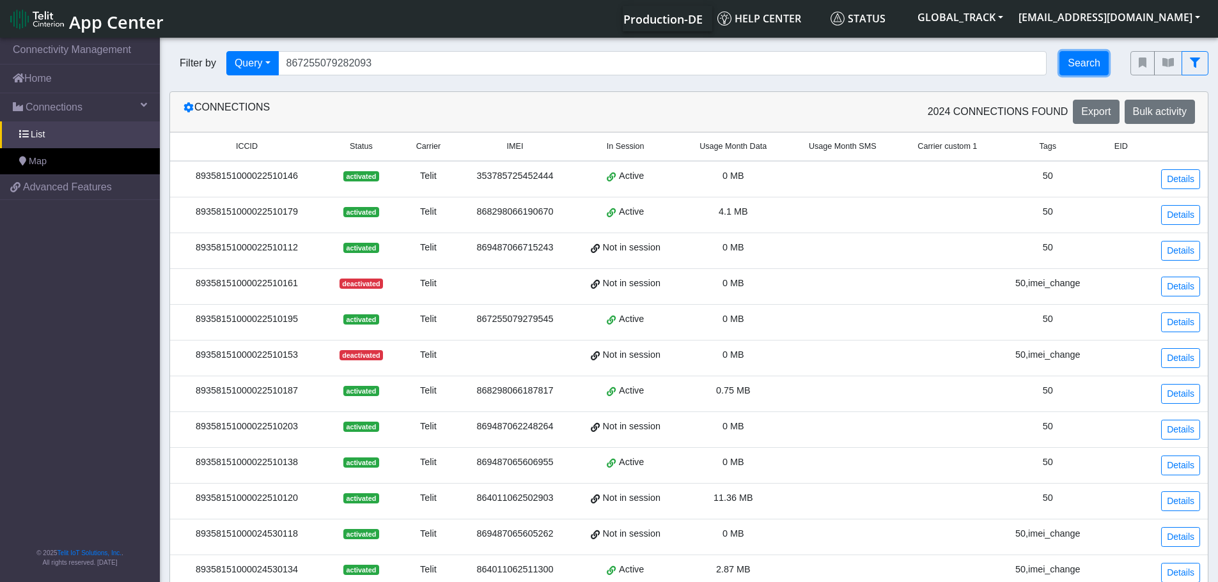
click at [1084, 66] on button "Search" at bounding box center [1083, 63] width 49 height 24
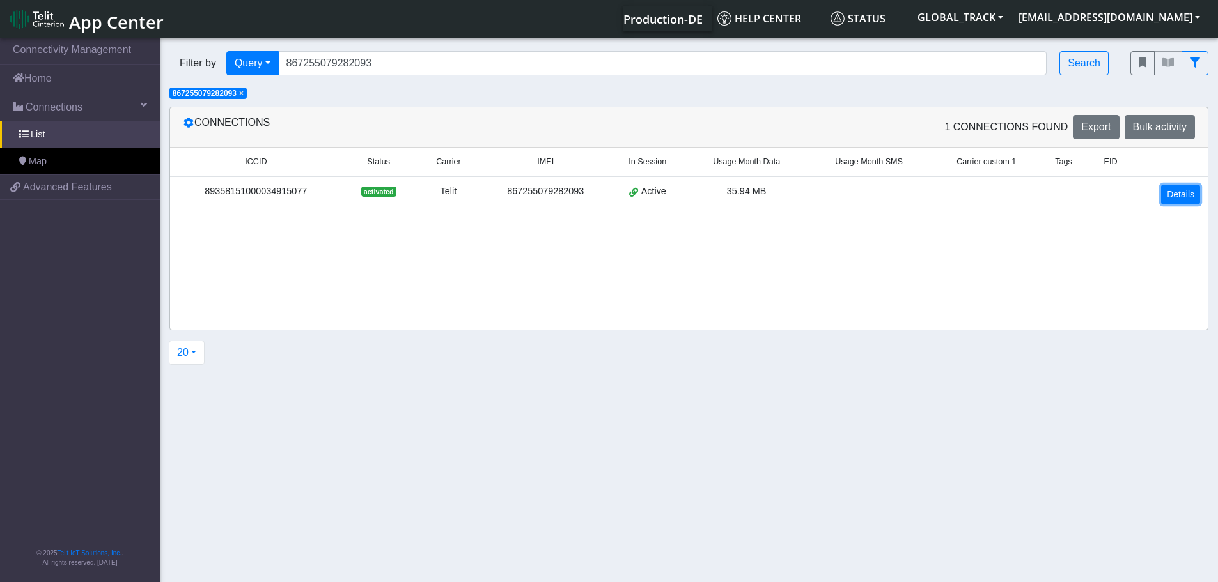
click at [1163, 200] on link "Details" at bounding box center [1180, 195] width 39 height 20
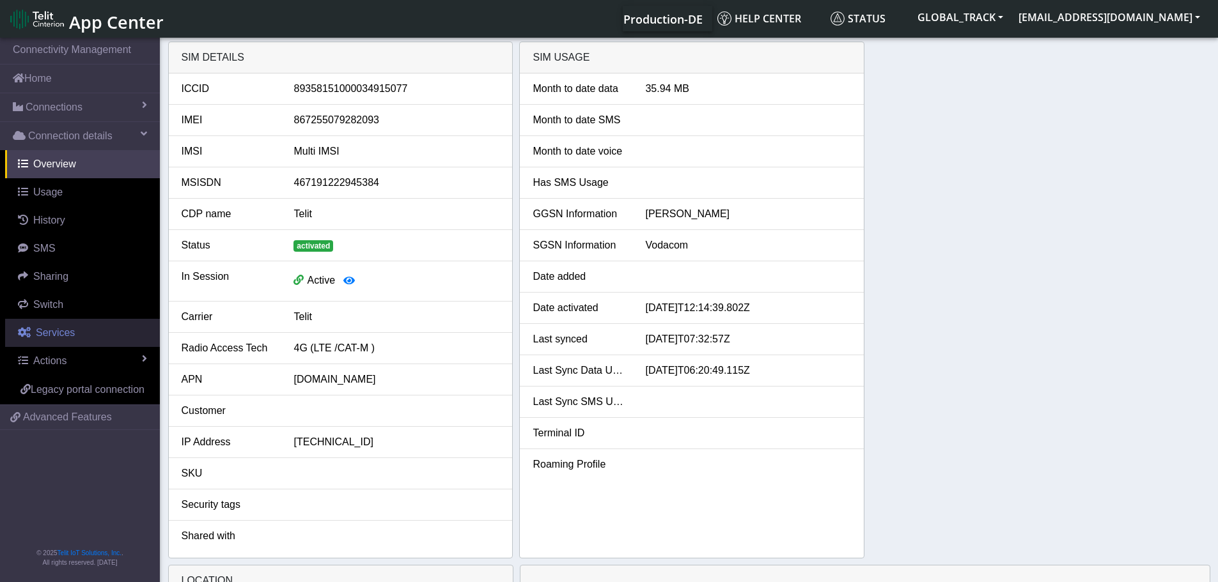
click at [121, 334] on link "Services" at bounding box center [82, 333] width 155 height 28
select select "2: 6"
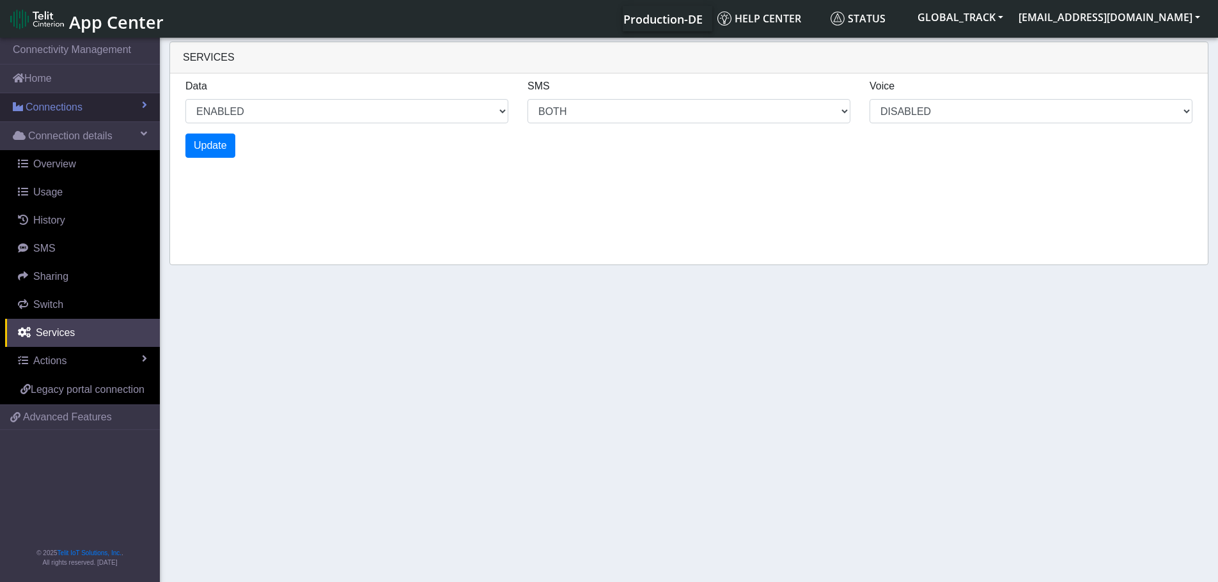
click at [89, 105] on link "Connections" at bounding box center [80, 107] width 160 height 28
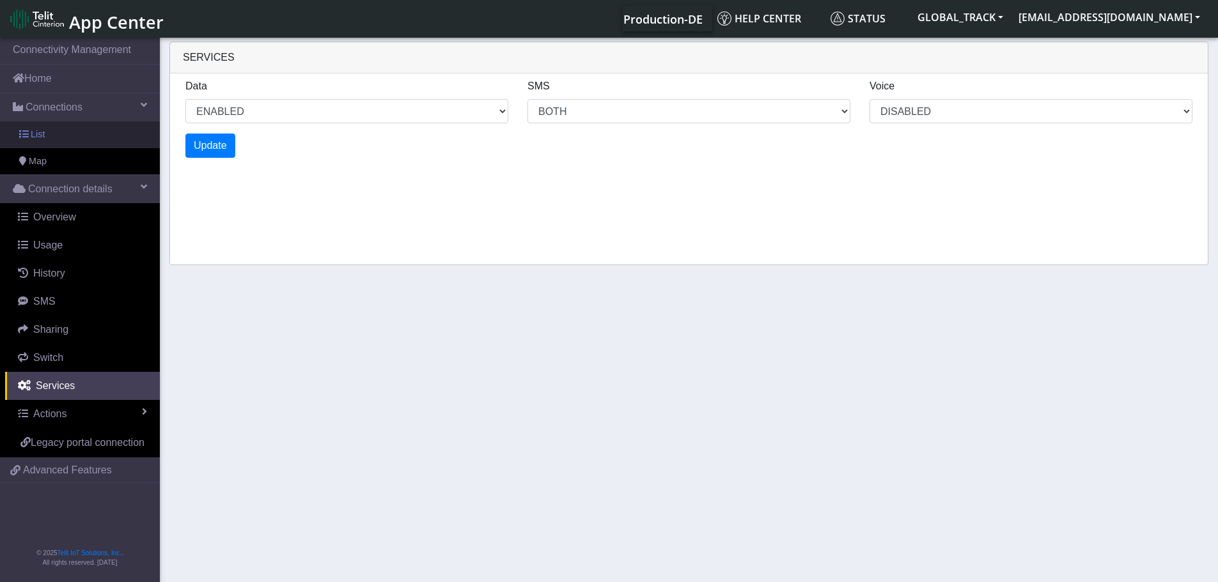
click at [88, 133] on link "List" at bounding box center [80, 134] width 160 height 27
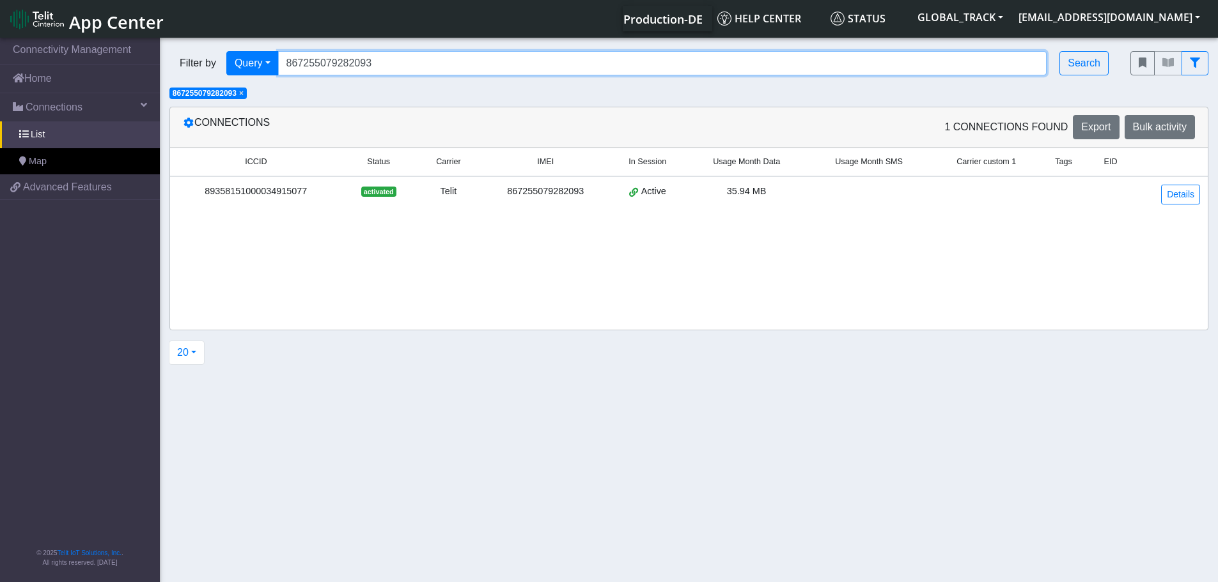
drag, startPoint x: 191, startPoint y: 84, endPoint x: 175, endPoint y: 86, distance: 15.4
click at [175, 86] on div "Filter by Query Query In Session Not connected Tags Country Operator 8672550792…" at bounding box center [689, 71] width 1058 height 59
paste input "1301"
type input "867255079281301"
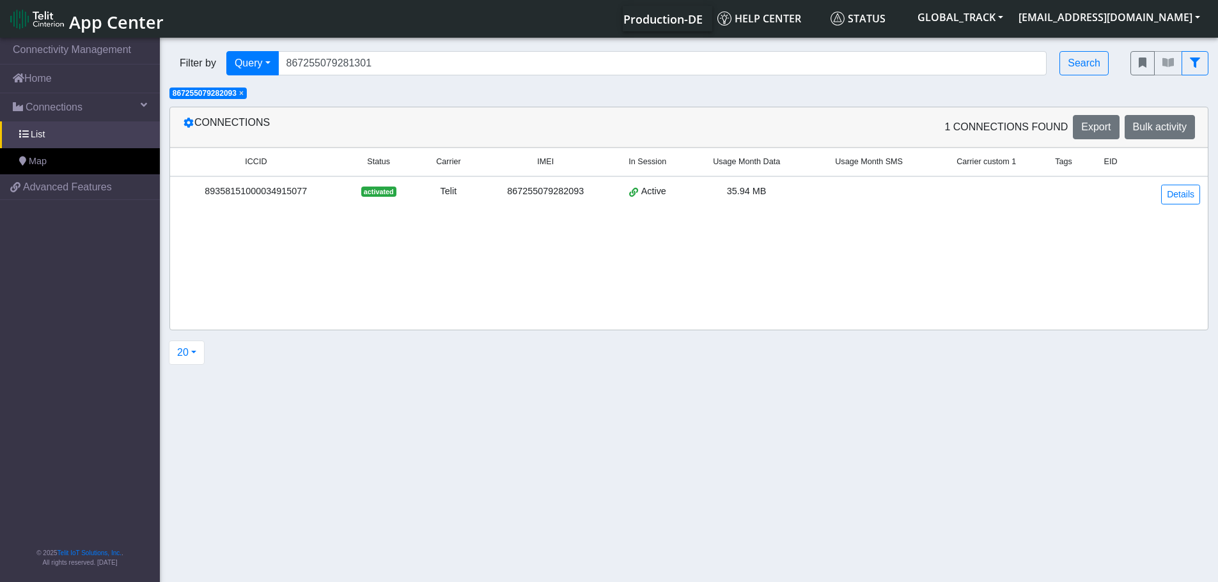
click at [242, 97] on span "×" at bounding box center [241, 93] width 4 height 9
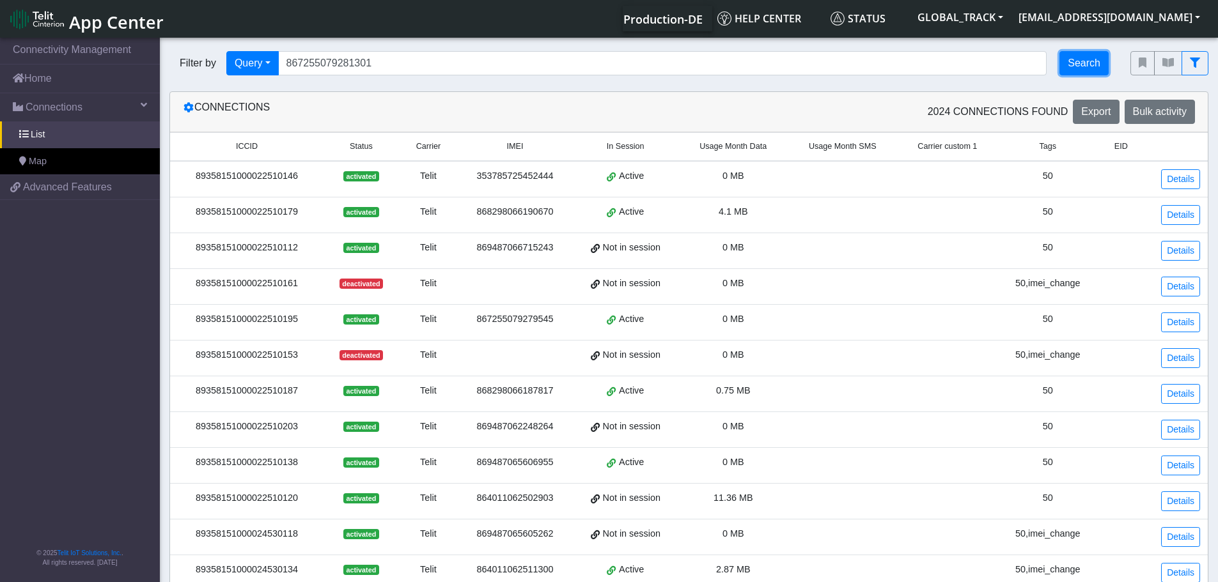
click at [1078, 58] on button "Search" at bounding box center [1083, 63] width 49 height 24
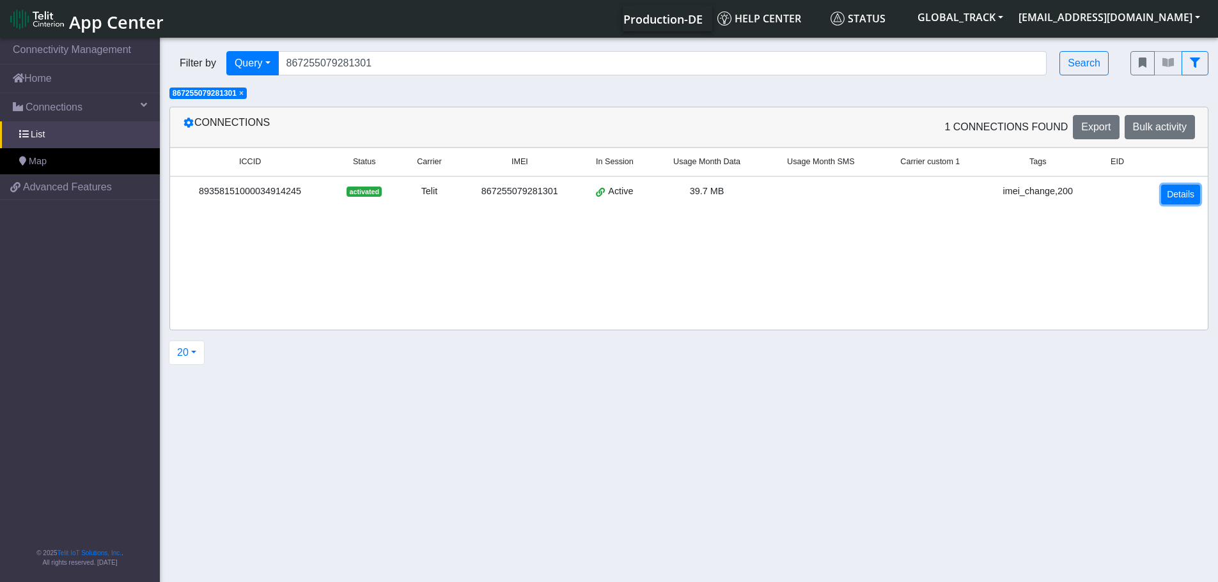
click at [1183, 194] on link "Details" at bounding box center [1180, 195] width 39 height 20
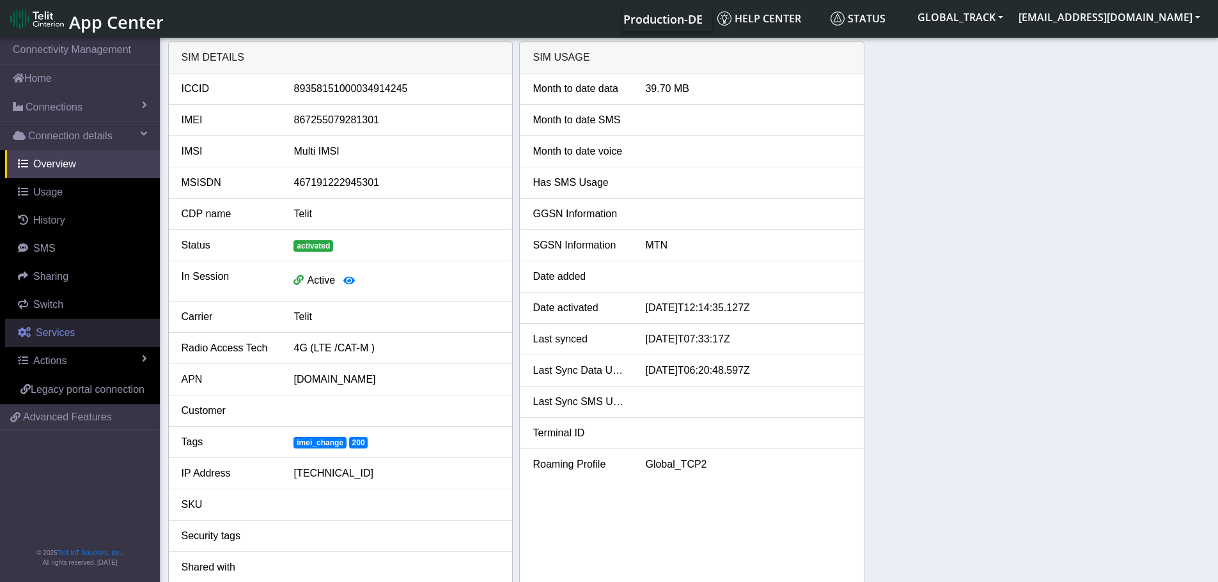
click at [77, 332] on link "Services" at bounding box center [82, 333] width 155 height 28
select select "2: 6"
